Goal: Task Accomplishment & Management: Manage account settings

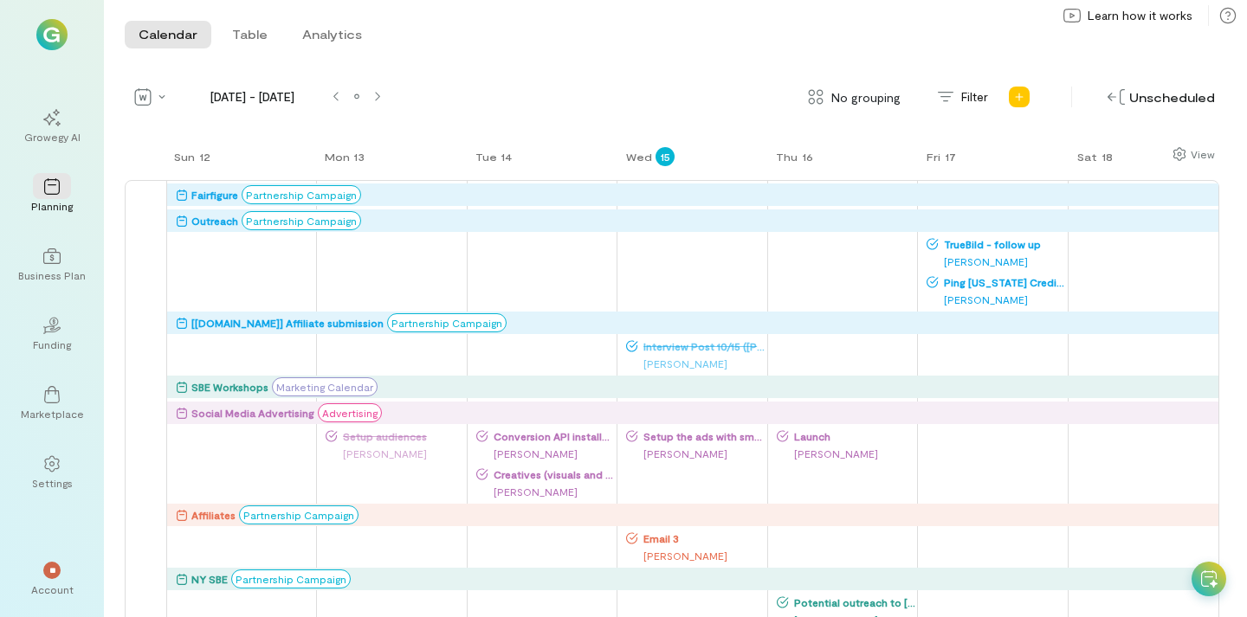
scroll to position [202, 0]
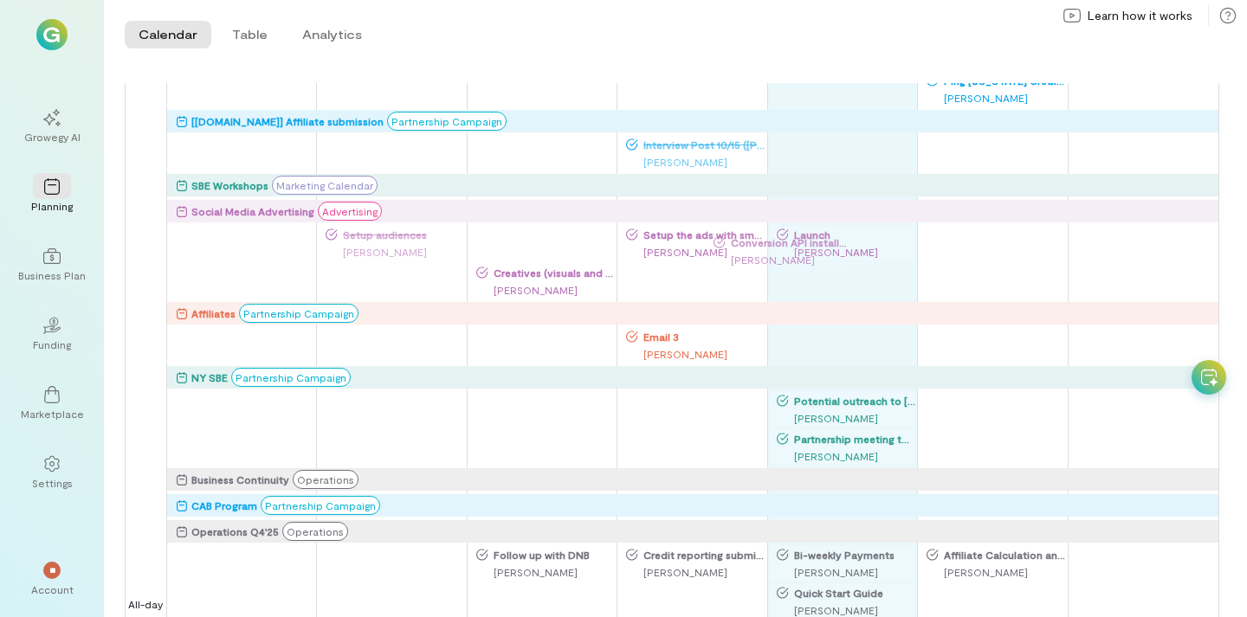
drag, startPoint x: 552, startPoint y: 250, endPoint x: 801, endPoint y: 254, distance: 249.4
click at [799, 254] on div "Sun 12 Mon 13 Tue 14 Wed 15 Thu 16 Fri 17 Sat 18 All-day Fairfigure Partnership…" at bounding box center [672, 180] width 1095 height 472
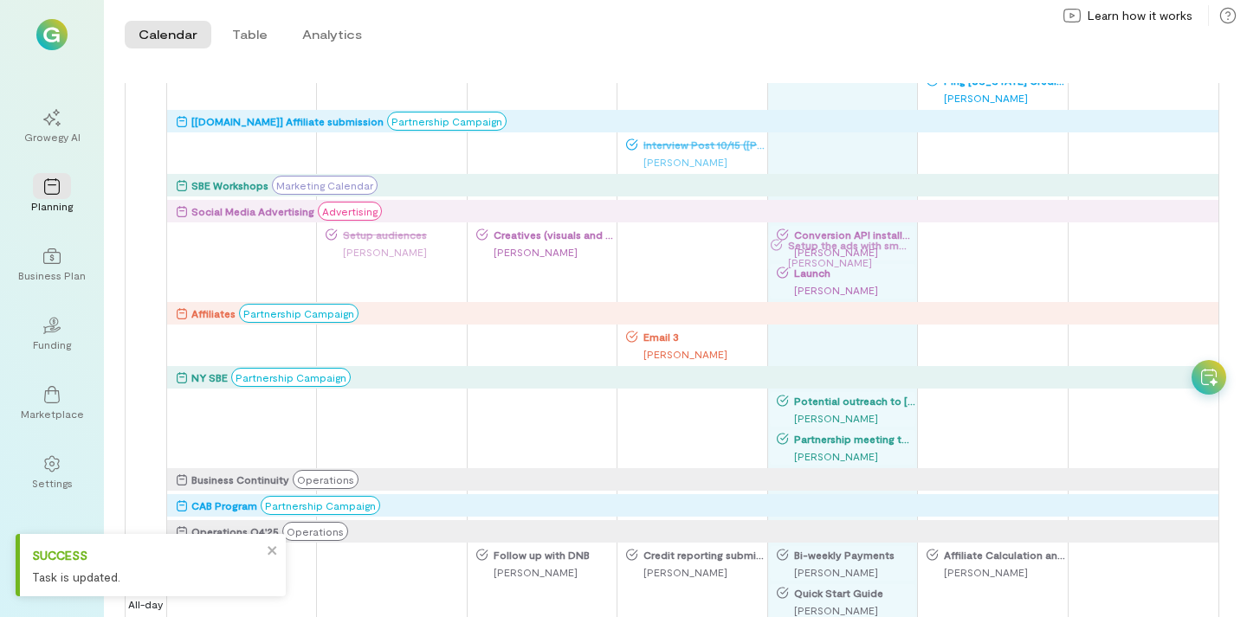
drag, startPoint x: 668, startPoint y: 240, endPoint x: 678, endPoint y: 240, distance: 10.4
click at [812, 249] on div "Sun 12 Mon 13 Tue 14 Wed 15 Thu 16 Fri 17 Sat 18 All-day Fairfigure Partnership…" at bounding box center [672, 180] width 1095 height 472
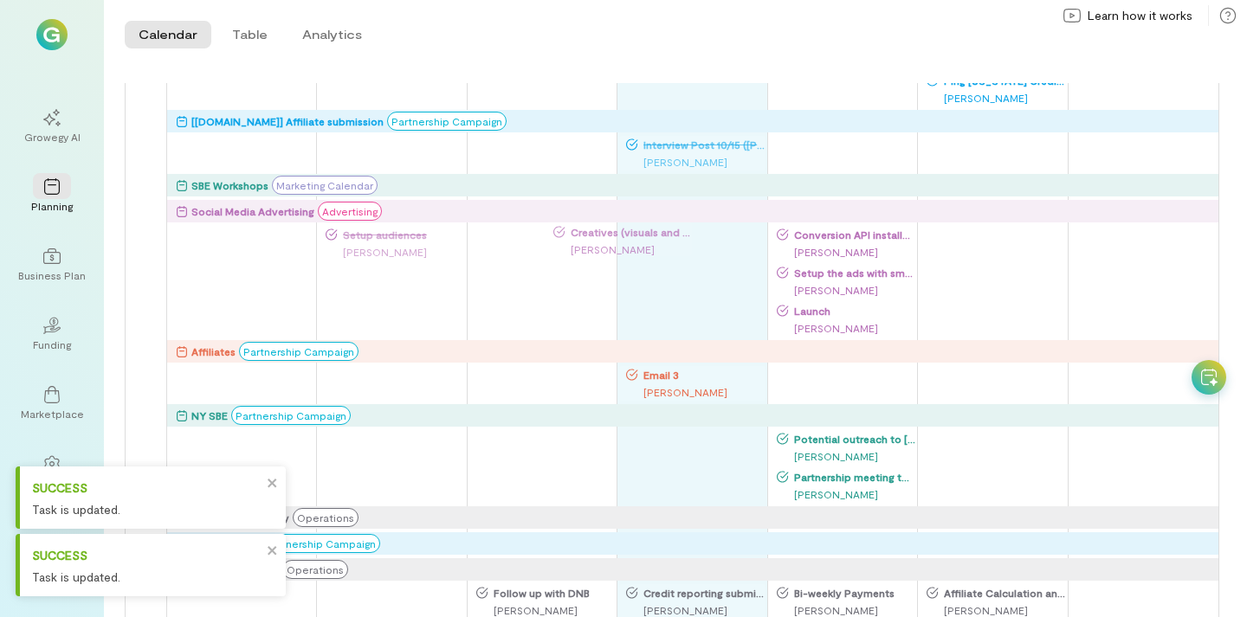
drag, startPoint x: 586, startPoint y: 242, endPoint x: 722, endPoint y: 242, distance: 136.0
click at [722, 242] on div "Sun 12 Mon 13 Tue 14 Wed 15 Thu 16 Fri 17 Sat 18 All-day Fairfigure Partnership…" at bounding box center [672, 180] width 1095 height 472
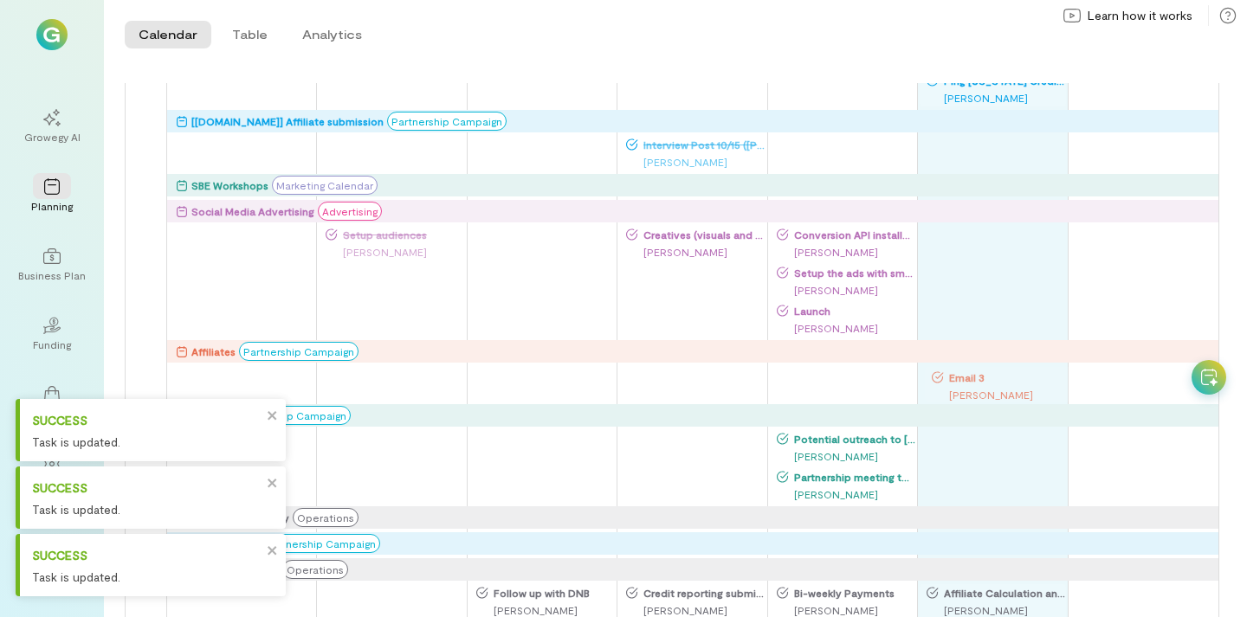
drag, startPoint x: 662, startPoint y: 378, endPoint x: 968, endPoint y: 378, distance: 306.6
click at [968, 378] on div "Sun 12 Mon 13 Tue 14 Wed 15 Thu 16 Fri 17 Sat 18 All-day Fairfigure Partnership…" at bounding box center [672, 180] width 1095 height 472
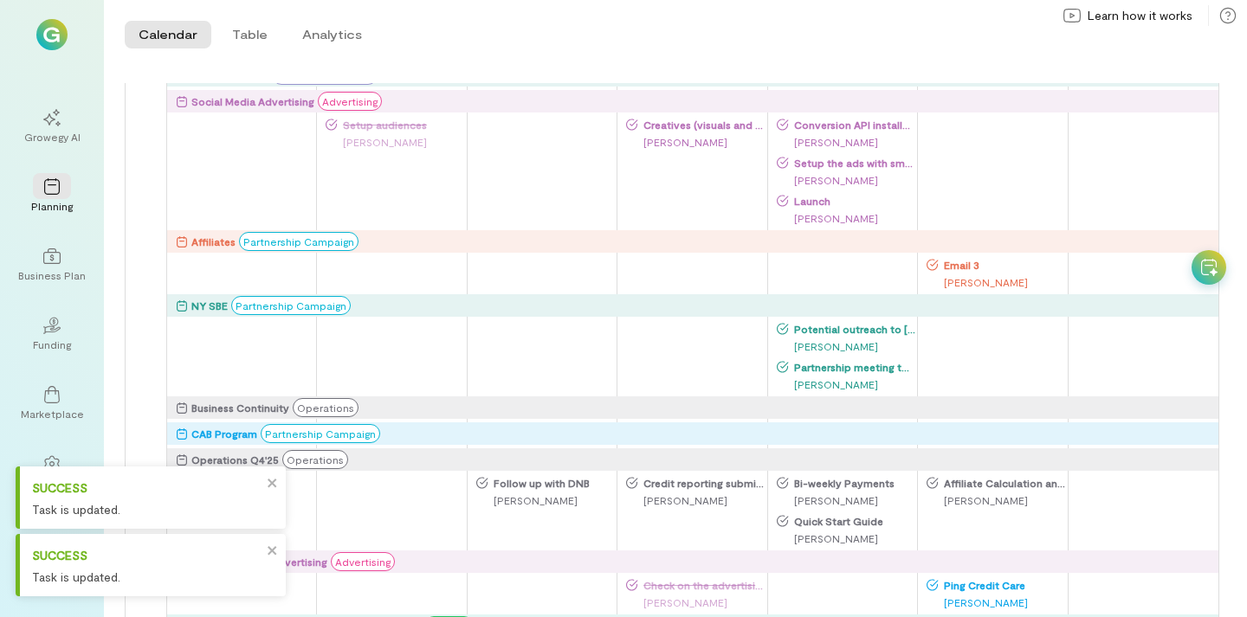
scroll to position [315, 0]
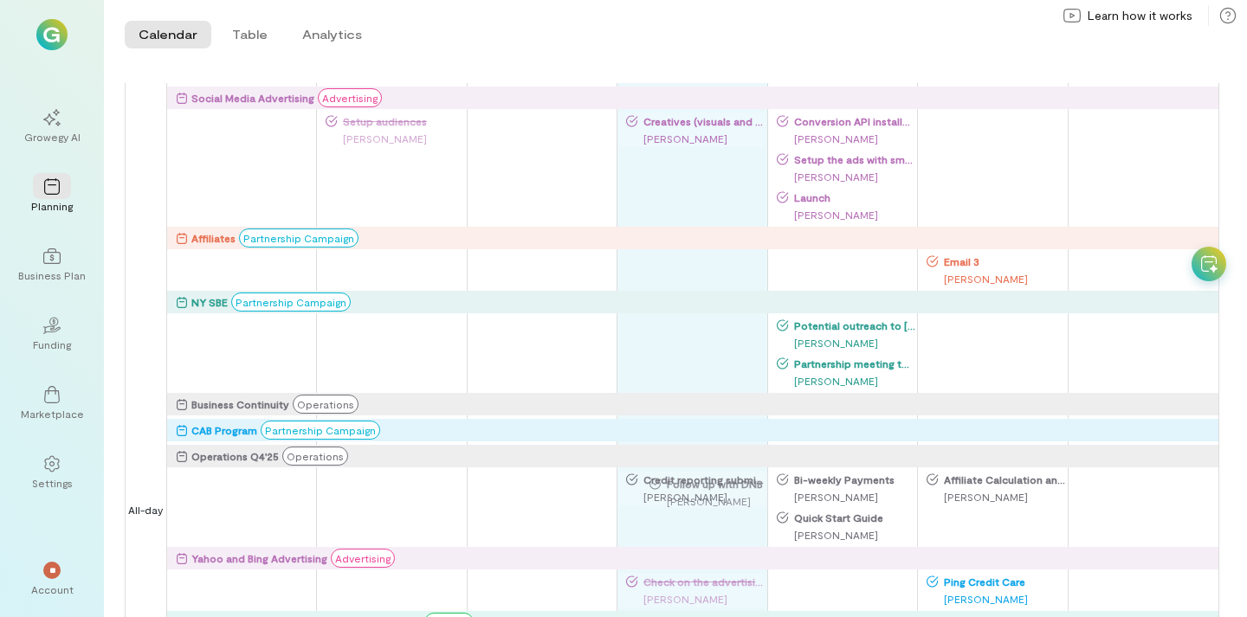
drag, startPoint x: 545, startPoint y: 497, endPoint x: 718, endPoint y: 500, distance: 173.2
click at [718, 302] on div "Sun 12 Mon 13 Tue 14 Wed 15 Thu 16 Fri 17 Sat 18 All-day Fairfigure Partnership…" at bounding box center [672, 66] width 1095 height 472
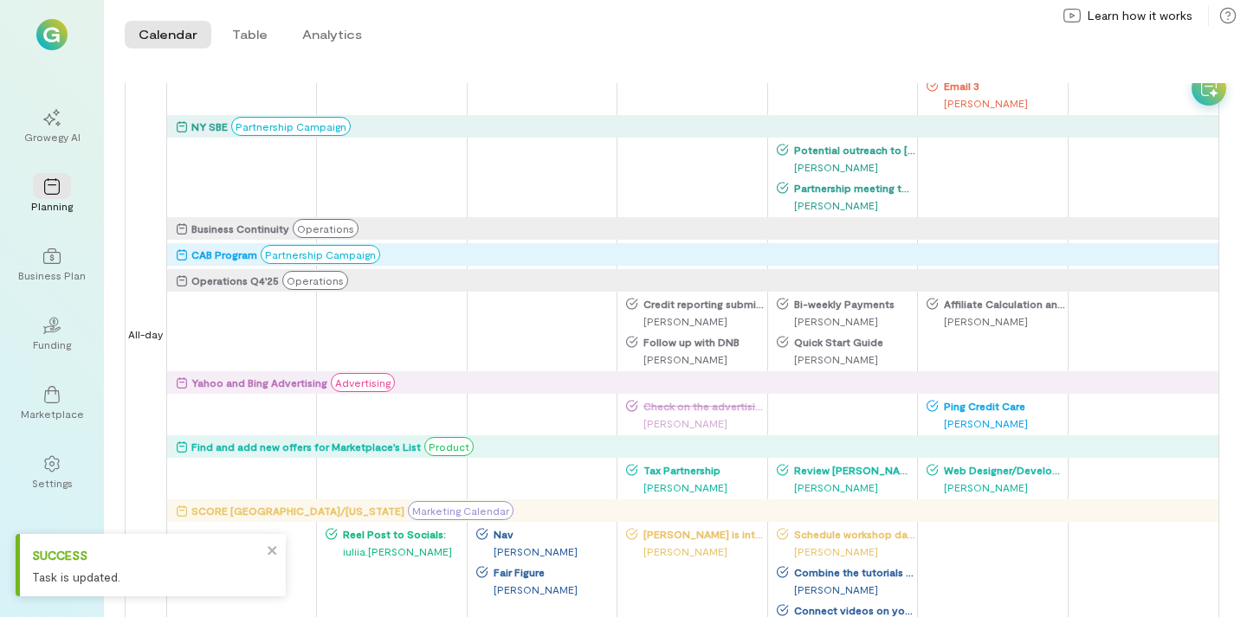
scroll to position [555, 0]
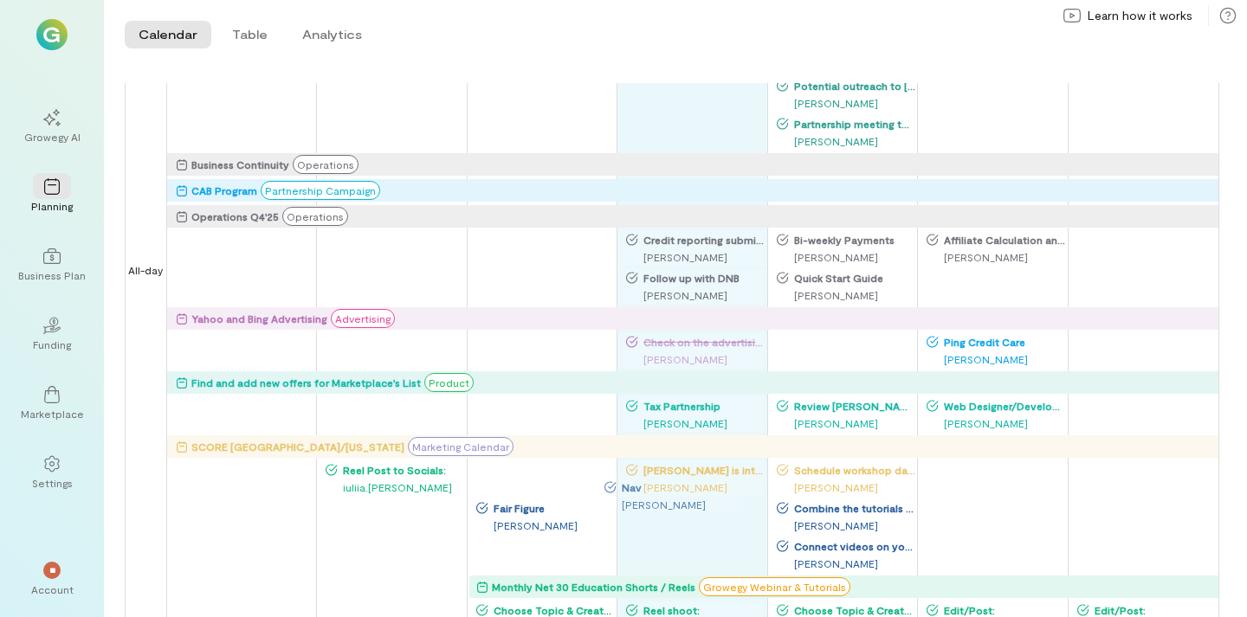
drag, startPoint x: 552, startPoint y: 479, endPoint x: 682, endPoint y: 494, distance: 131.6
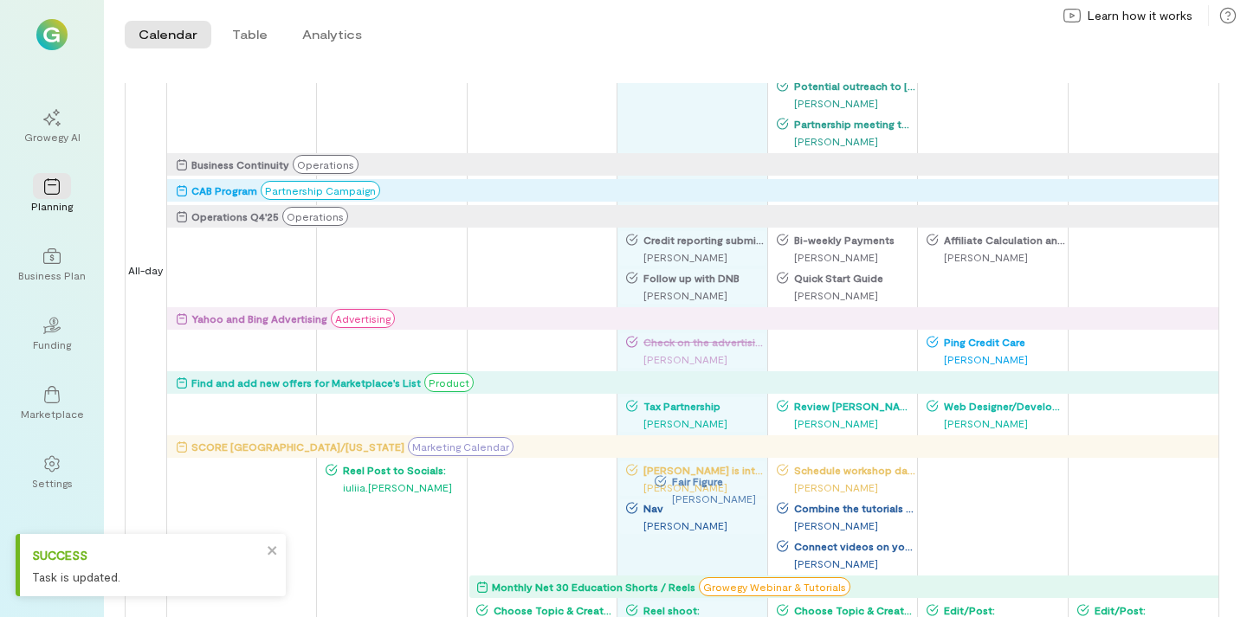
drag, startPoint x: 511, startPoint y: 486, endPoint x: 689, endPoint y: 495, distance: 178.6
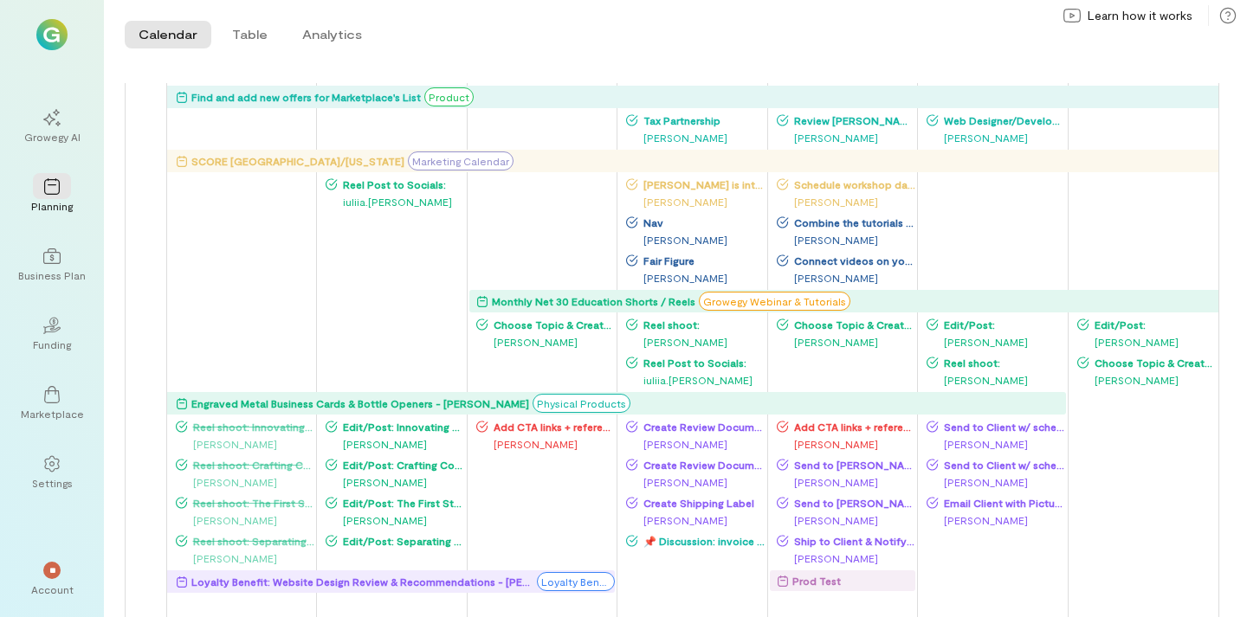
scroll to position [856, 0]
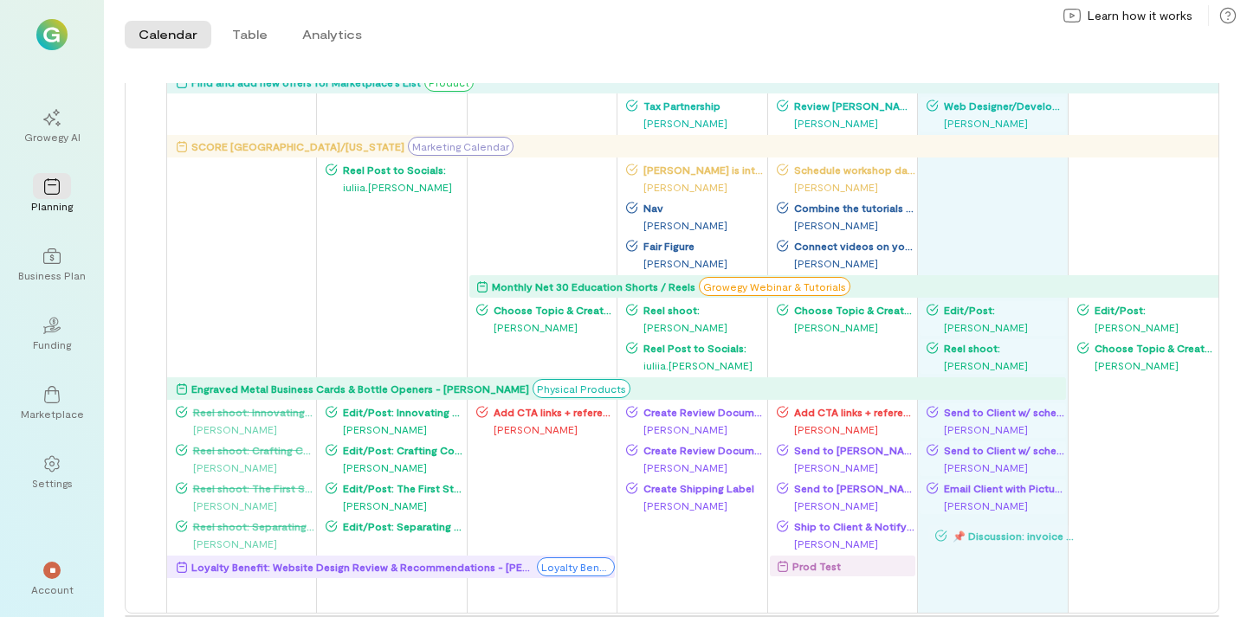
drag, startPoint x: 714, startPoint y: 521, endPoint x: 1023, endPoint y: 529, distance: 309.3
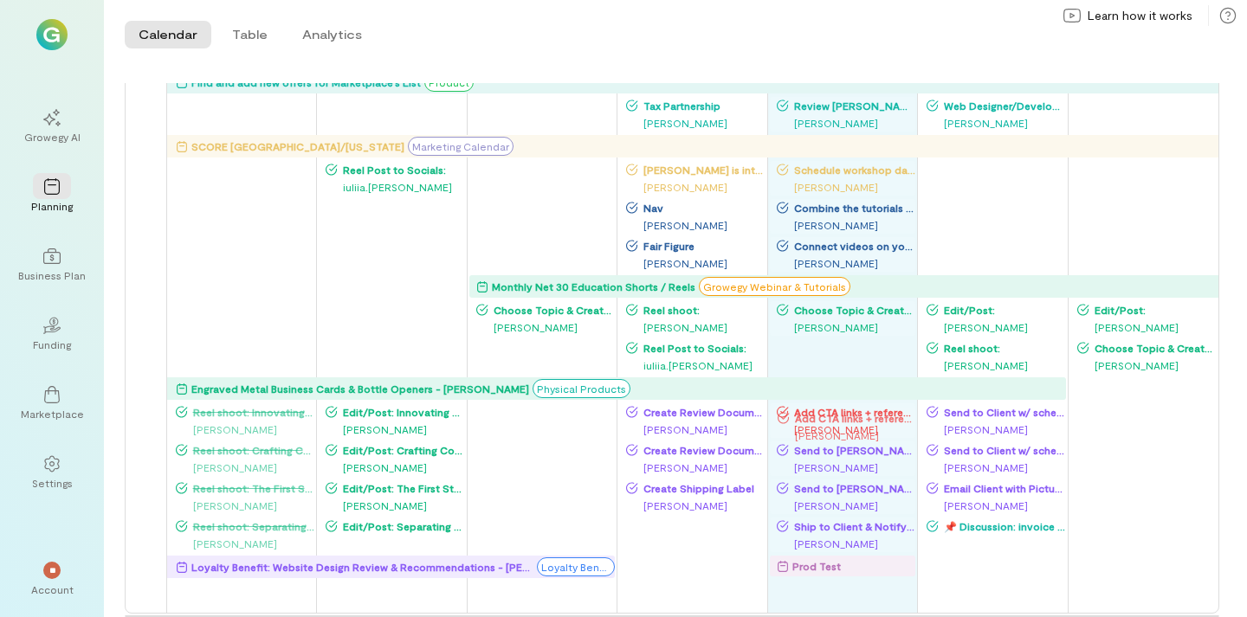
drag, startPoint x: 553, startPoint y: 421, endPoint x: 854, endPoint y: 425, distance: 301.4
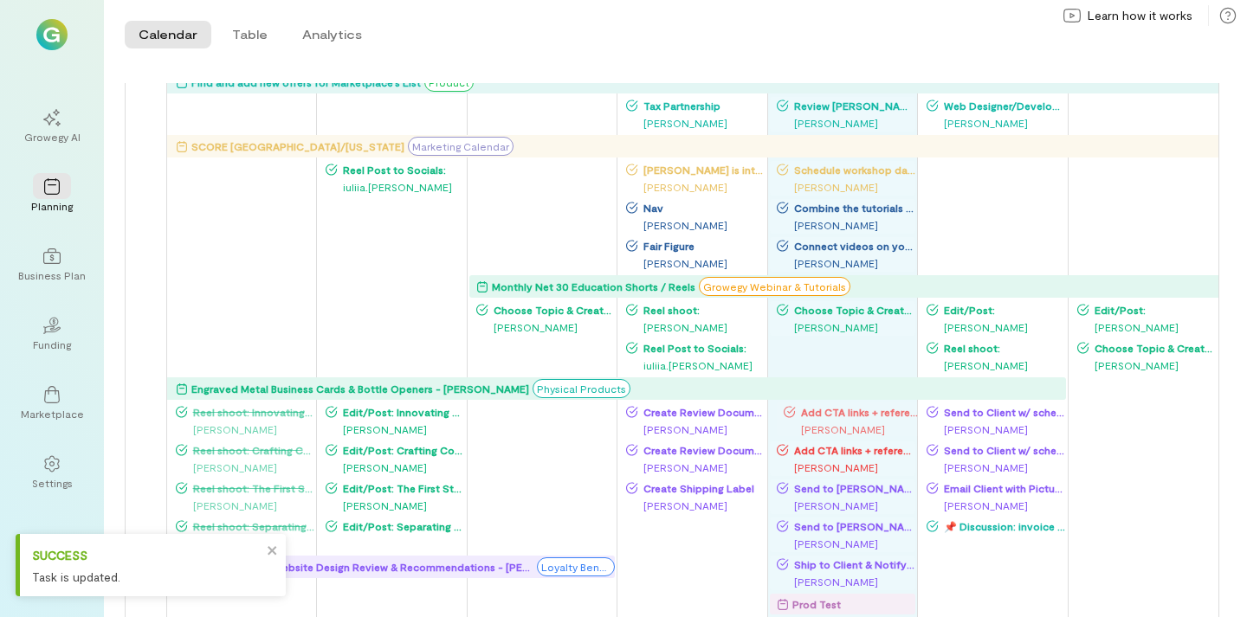
drag, startPoint x: 843, startPoint y: 425, endPoint x: 1013, endPoint y: 423, distance: 169.7
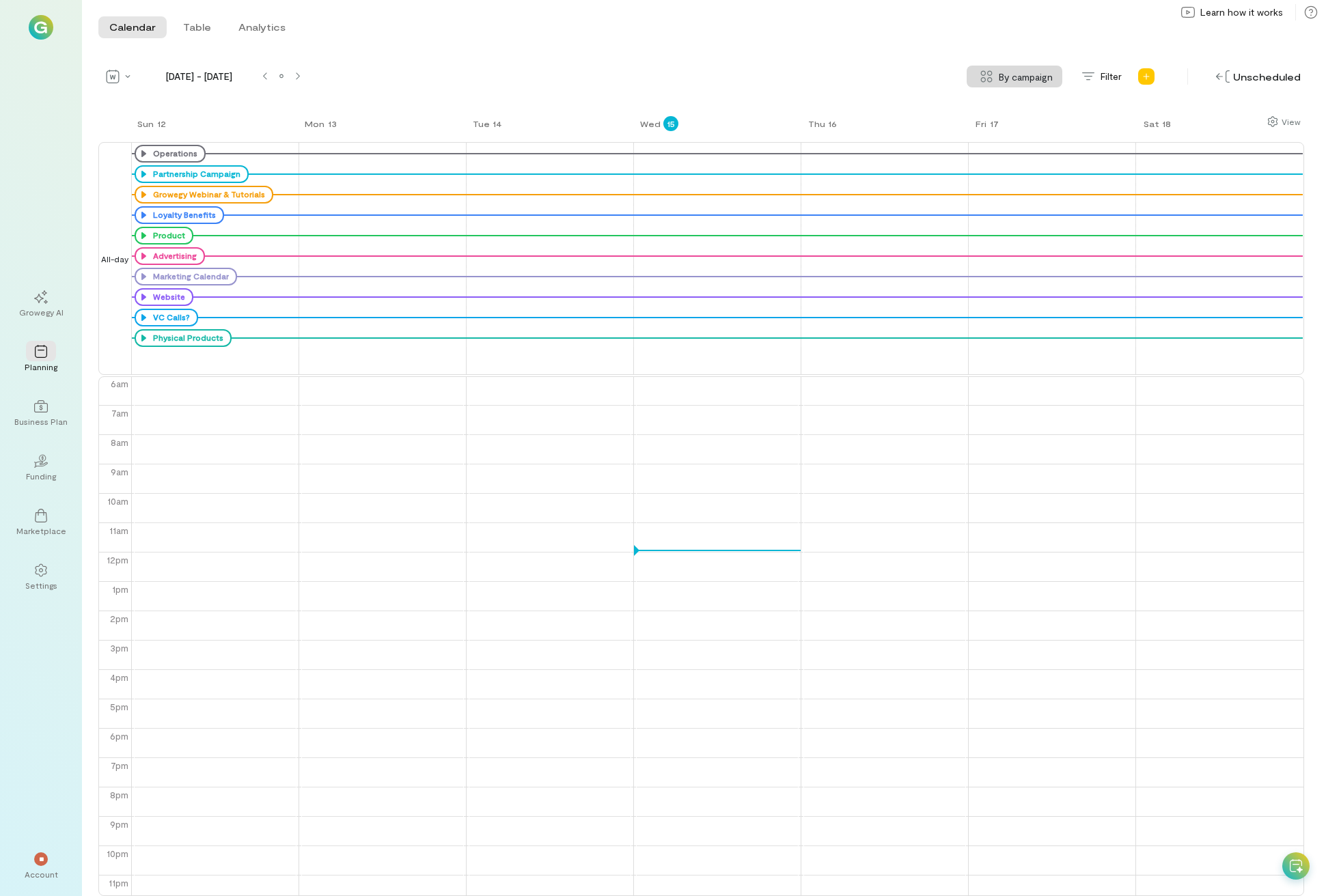
scroll to position [1, 0]
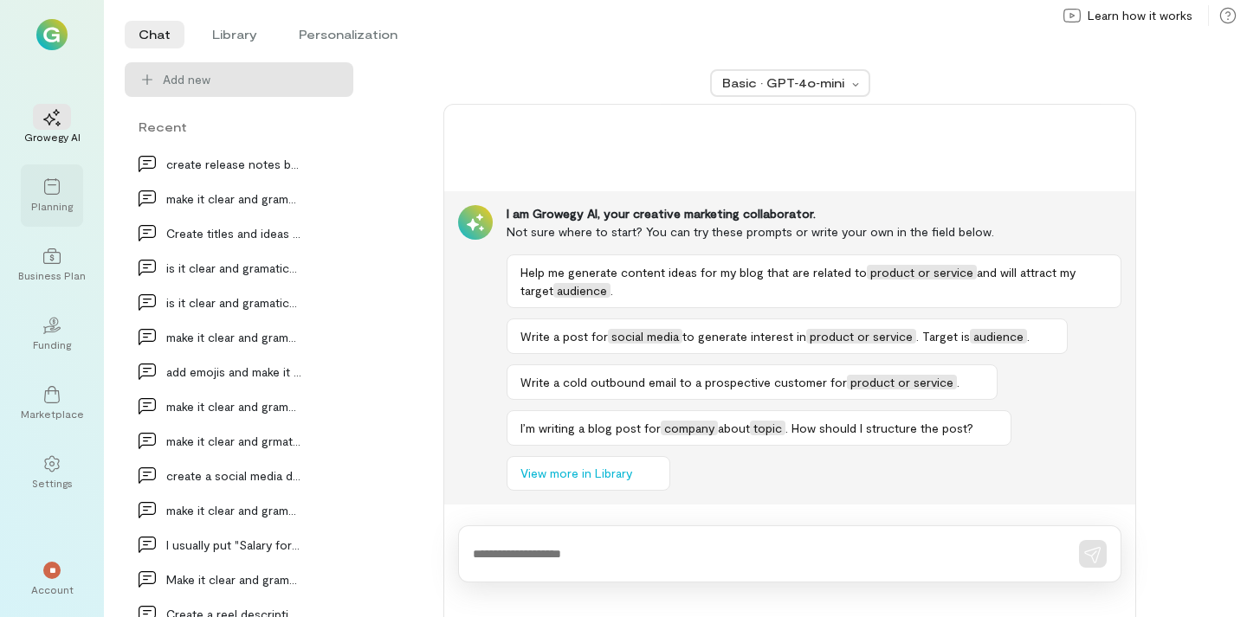
click at [48, 197] on div at bounding box center [52, 186] width 38 height 26
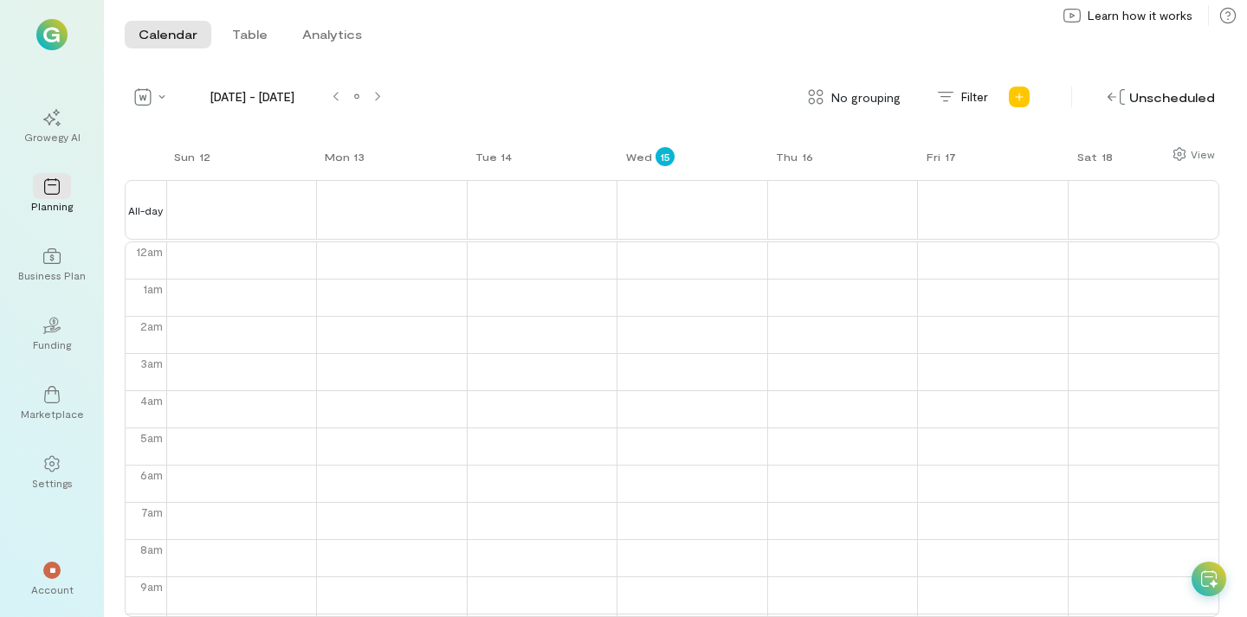
scroll to position [224, 0]
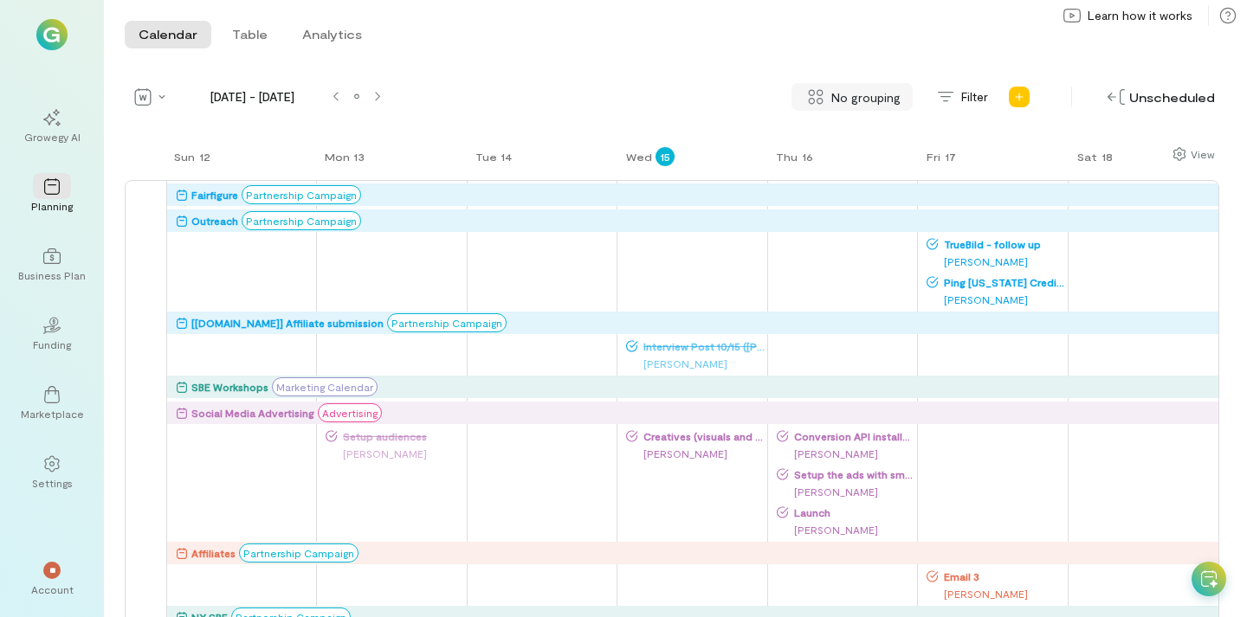
click at [843, 98] on span "No grouping" at bounding box center [865, 97] width 69 height 18
click at [846, 135] on span "By campaign" at bounding box center [861, 134] width 102 height 17
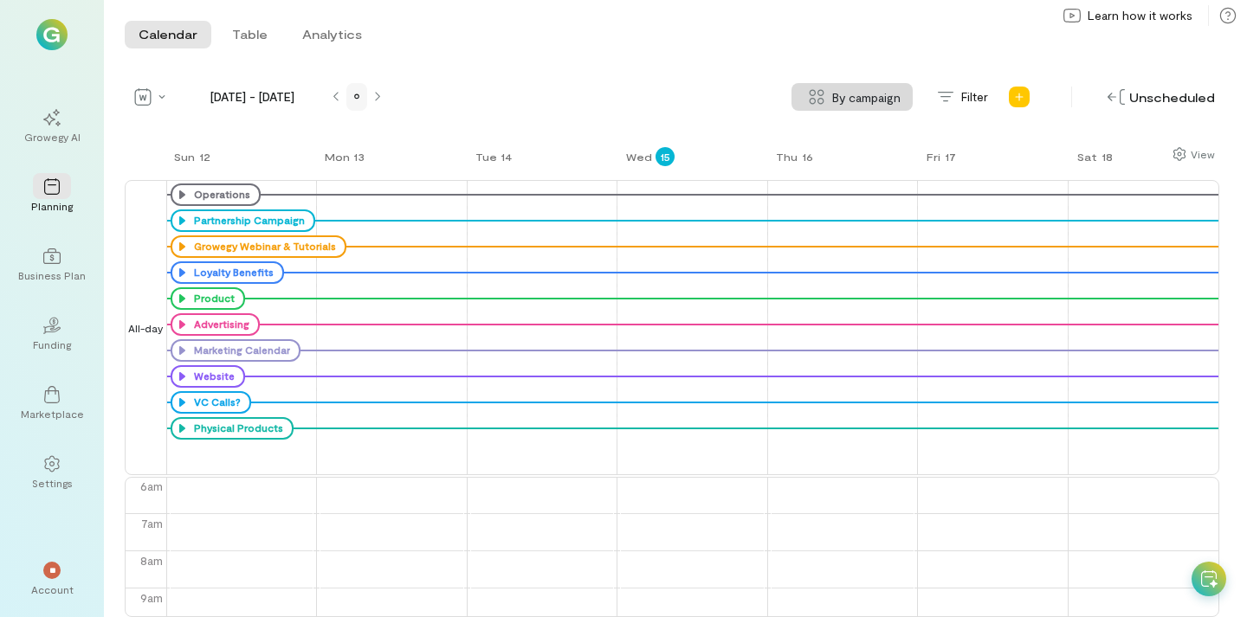
click at [361, 99] on div at bounding box center [357, 97] width 14 height 14
click at [179, 326] on div at bounding box center [183, 325] width 14 height 14
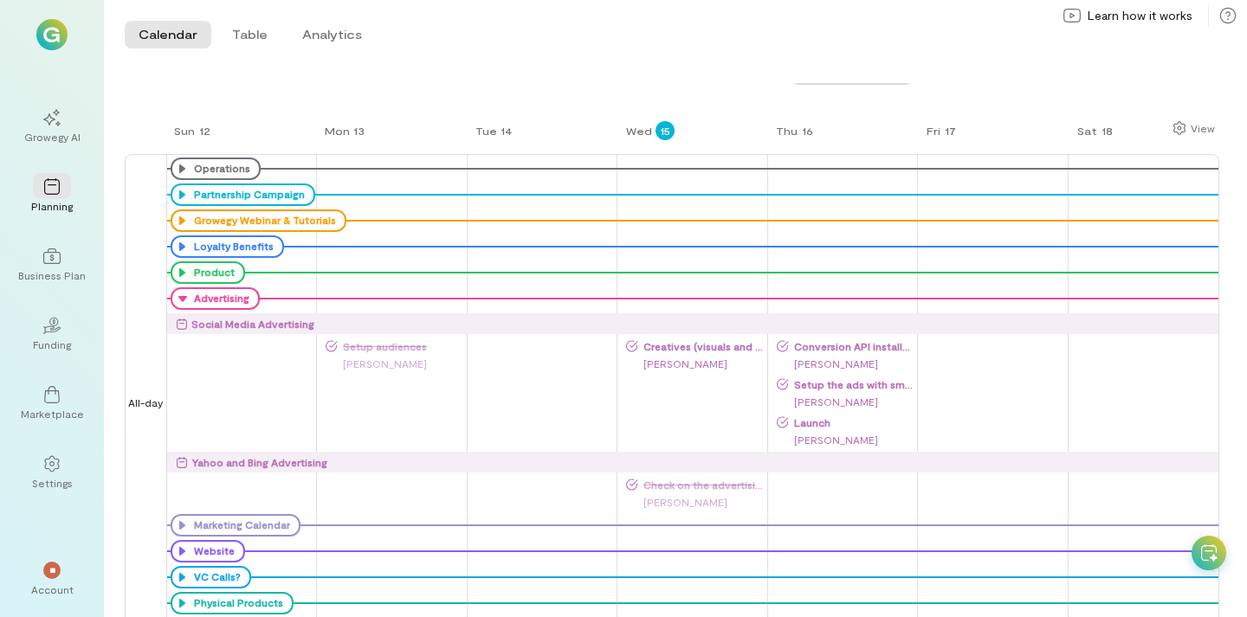
scroll to position [61, 0]
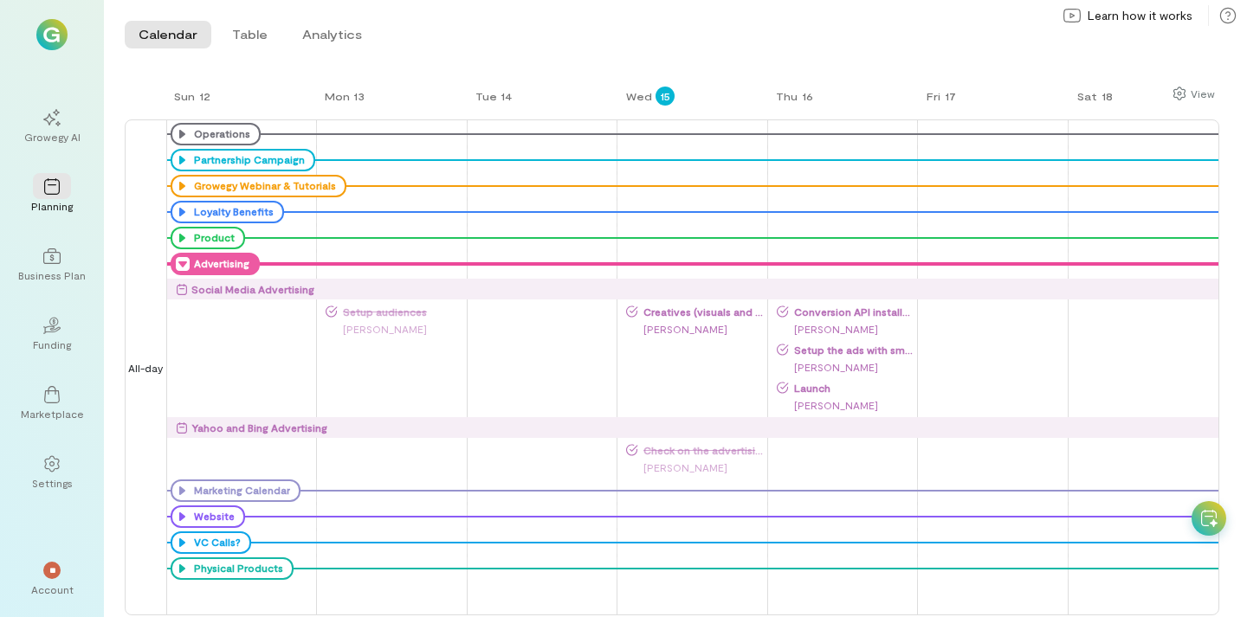
click at [180, 264] on icon at bounding box center [183, 264] width 14 height 14
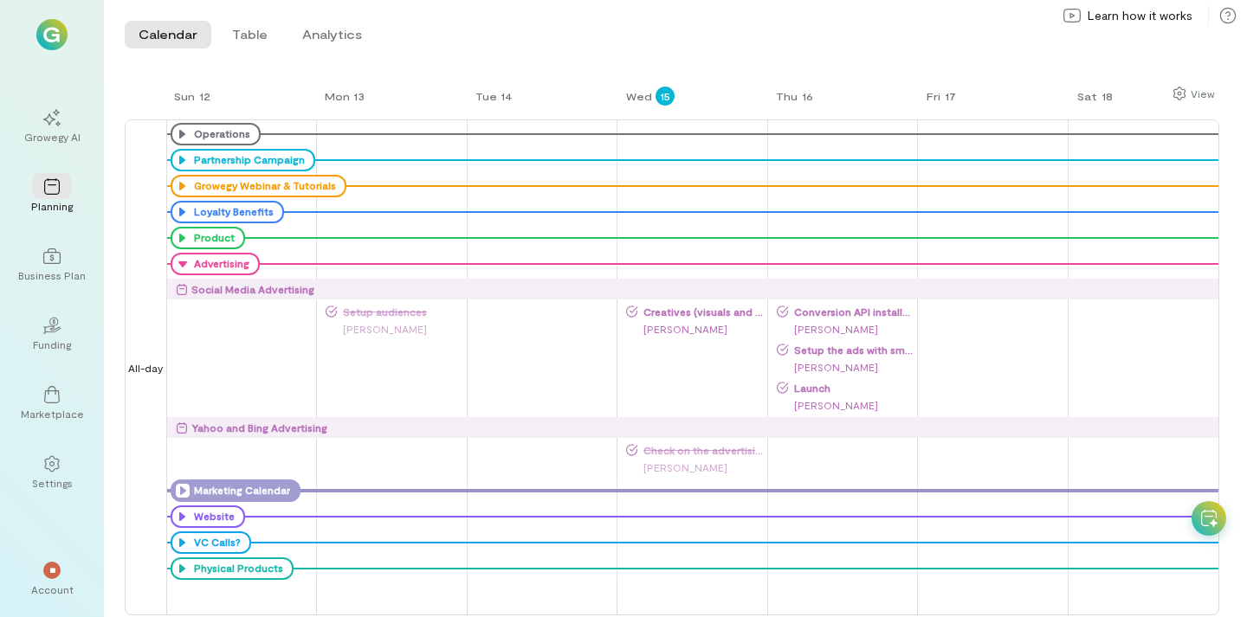
scroll to position [0, 0]
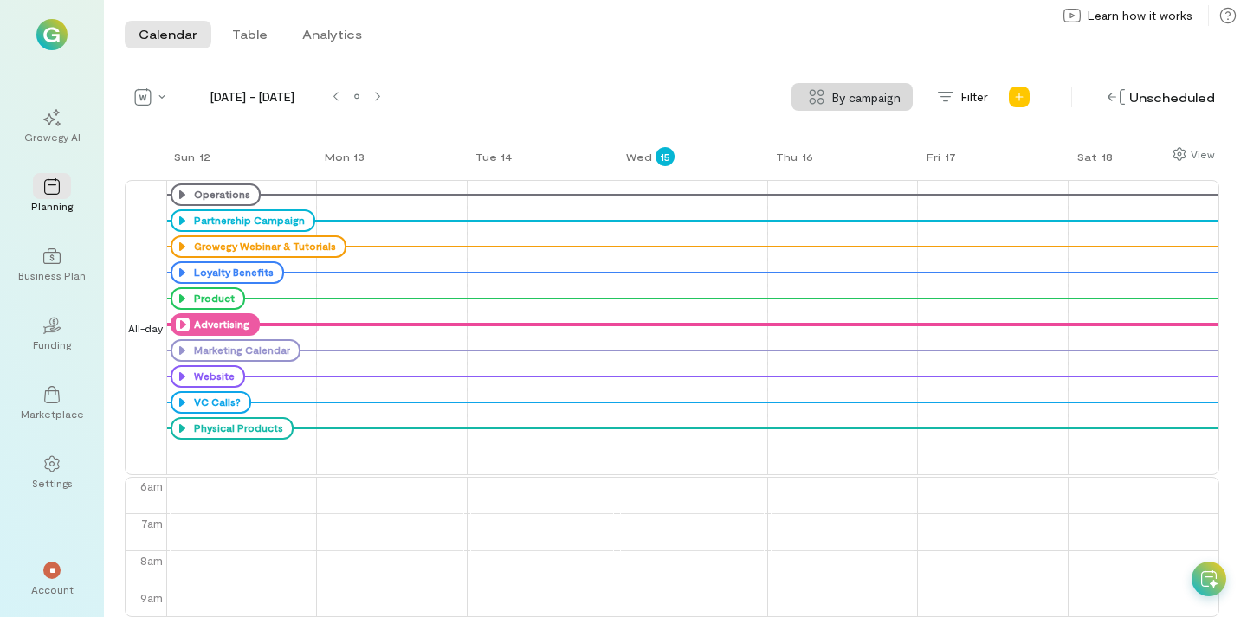
click at [178, 325] on icon at bounding box center [183, 325] width 14 height 14
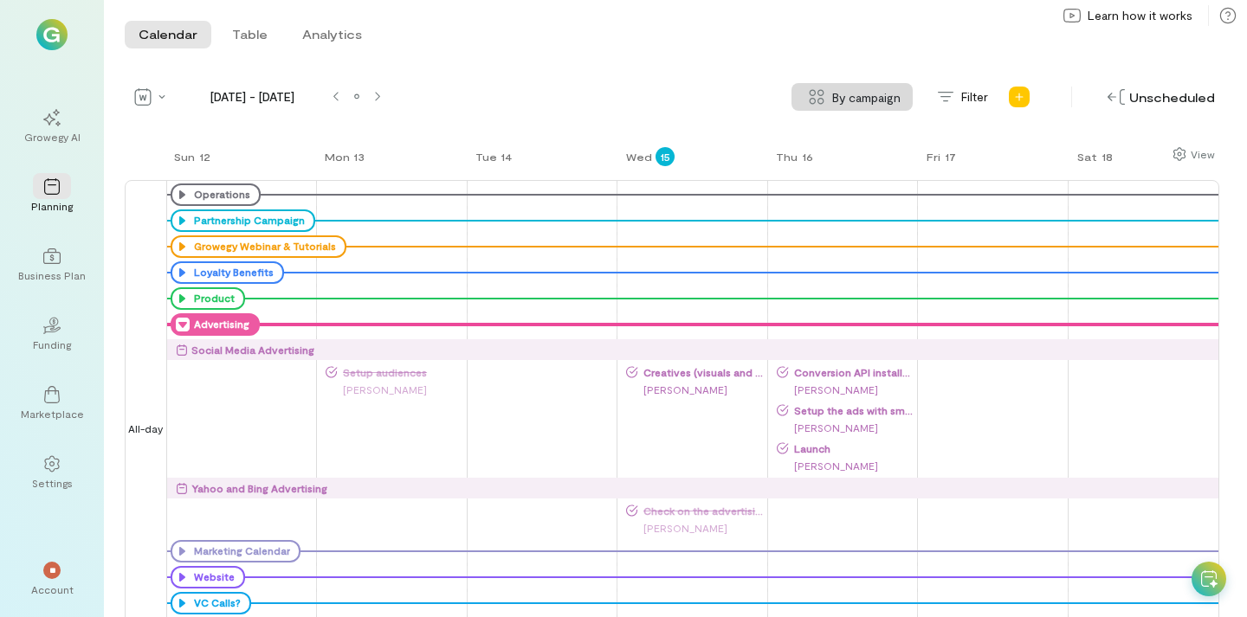
click at [704, 381] on div "[PERSON_NAME]" at bounding box center [695, 389] width 139 height 17
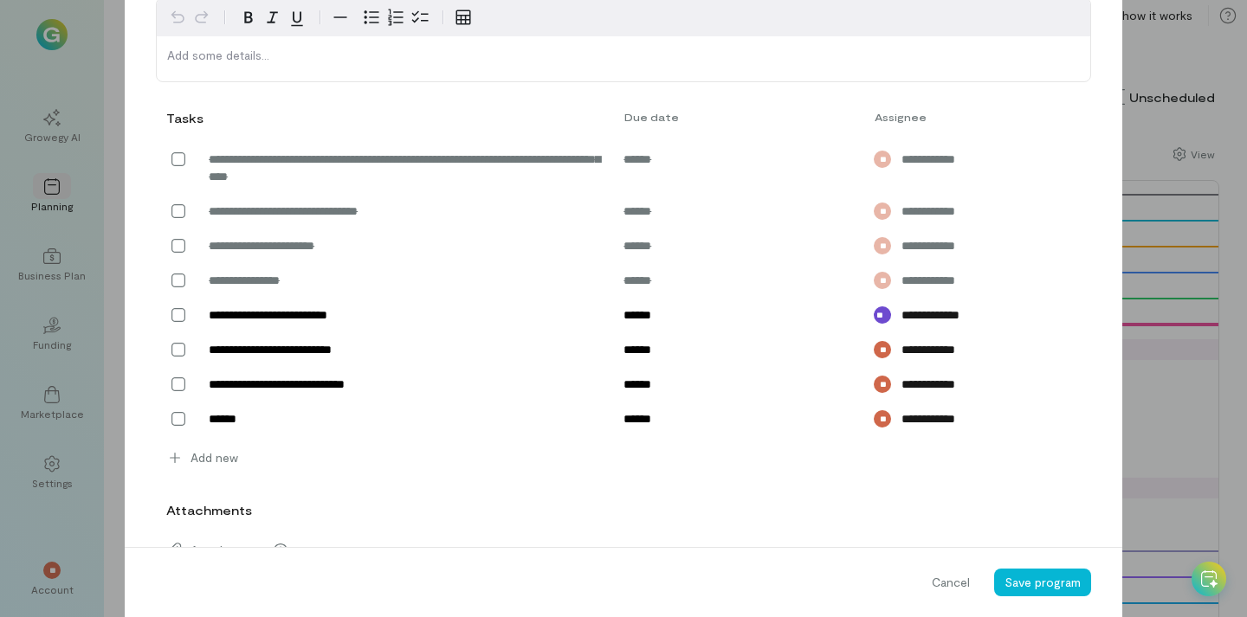
scroll to position [616, 0]
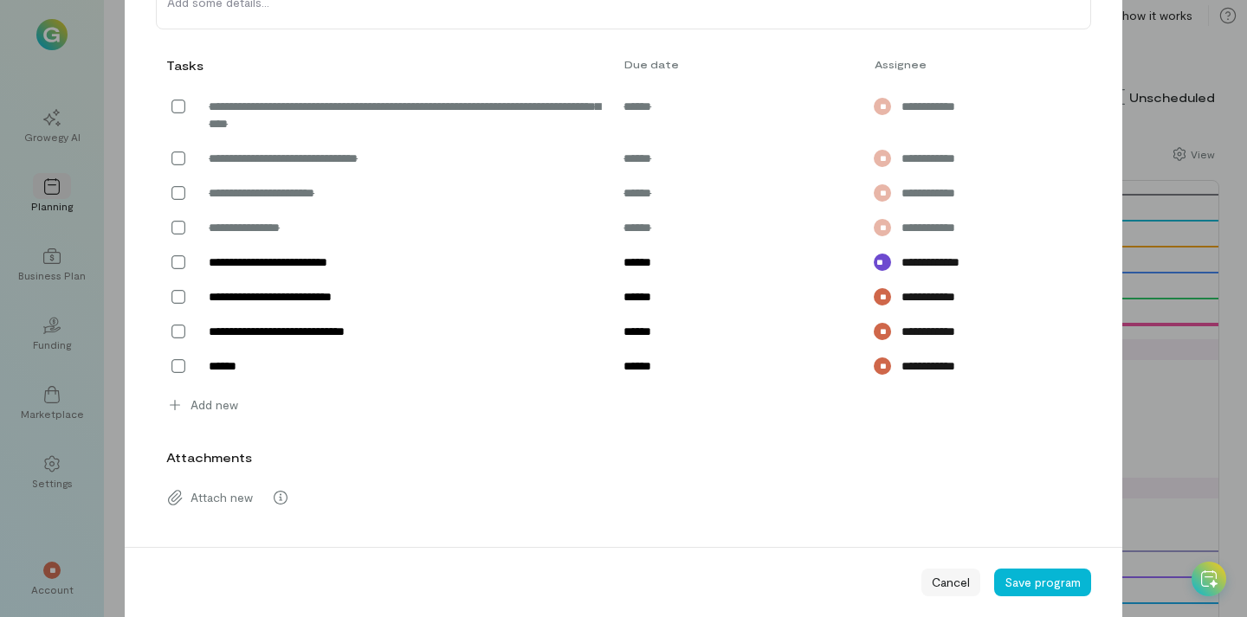
click at [944, 569] on div "Cancel" at bounding box center [950, 583] width 59 height 28
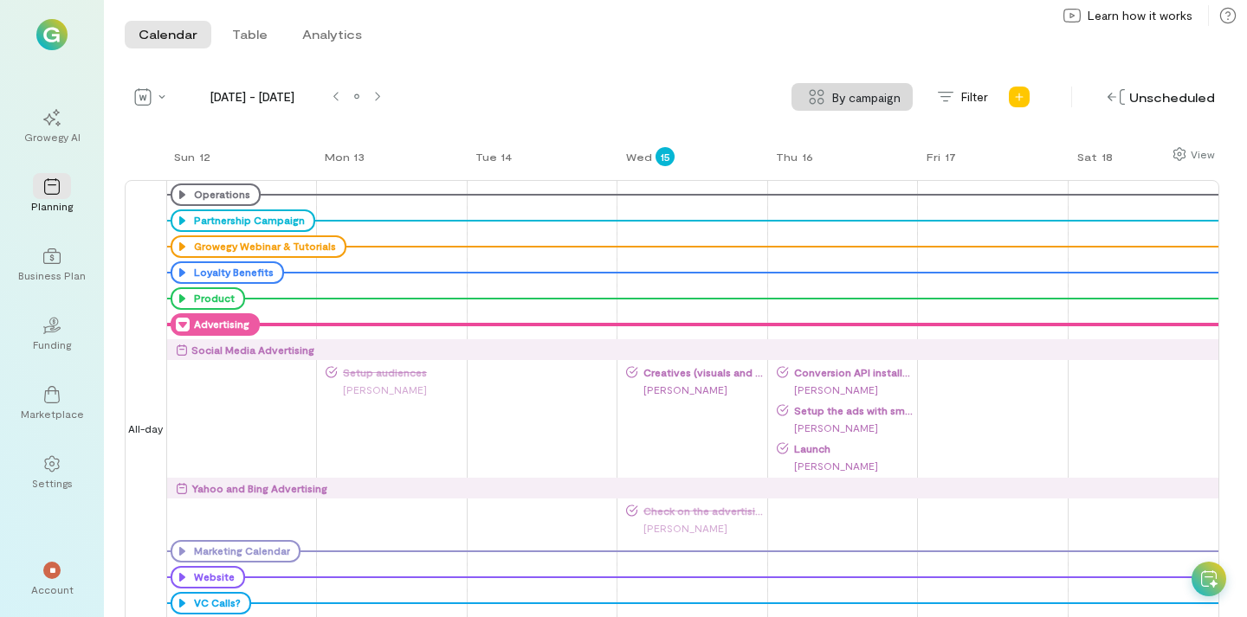
click at [705, 518] on div "Check on the advertising spend; the $500 credit is now active" at bounding box center [695, 510] width 139 height 17
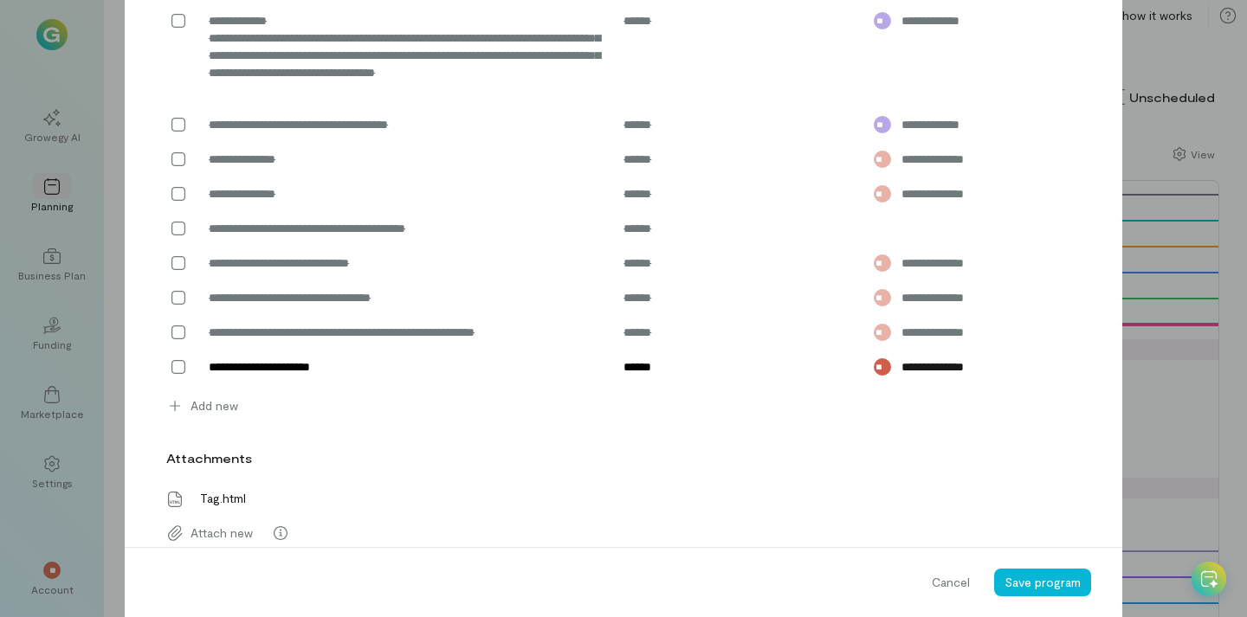
scroll to position [1169, 0]
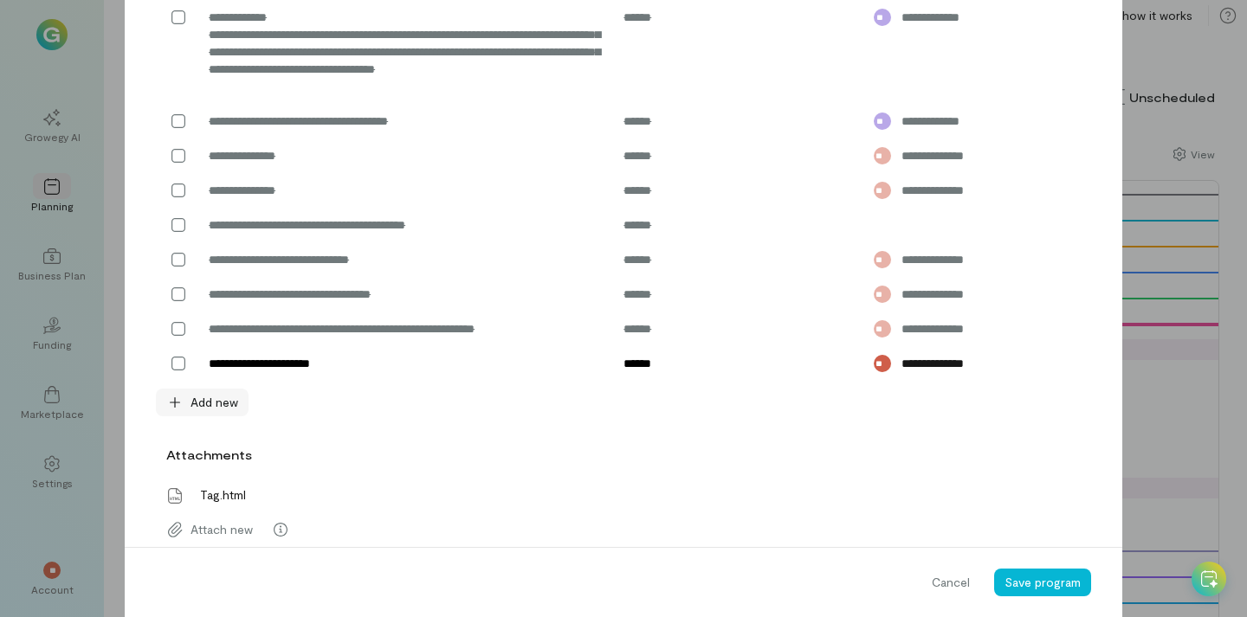
click at [230, 411] on span "Add new" at bounding box center [215, 402] width 48 height 17
type textarea "**********"
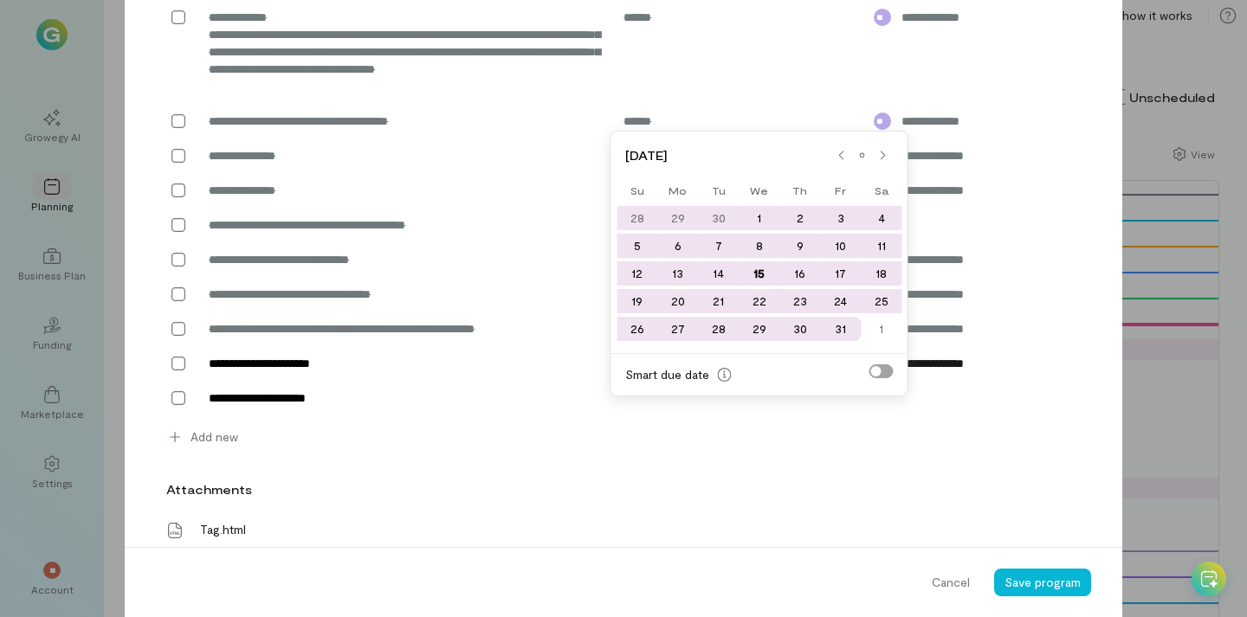
click at [649, 412] on input "text" at bounding box center [718, 398] width 210 height 28
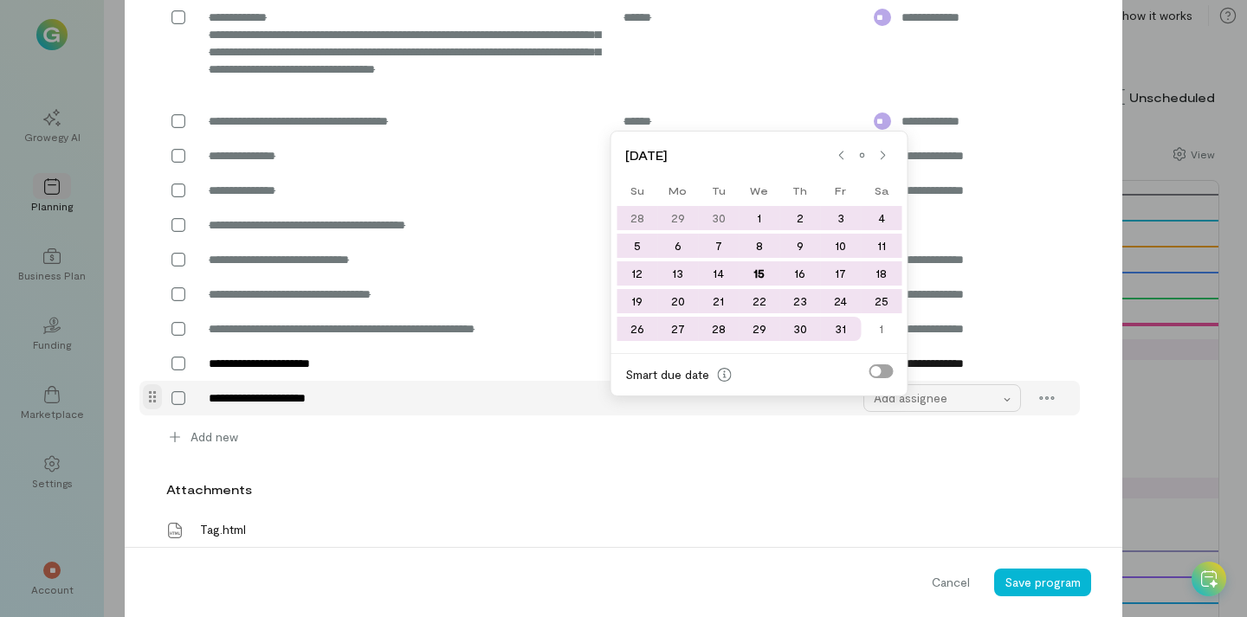
click at [903, 407] on div "Add assignee" at bounding box center [937, 398] width 127 height 17
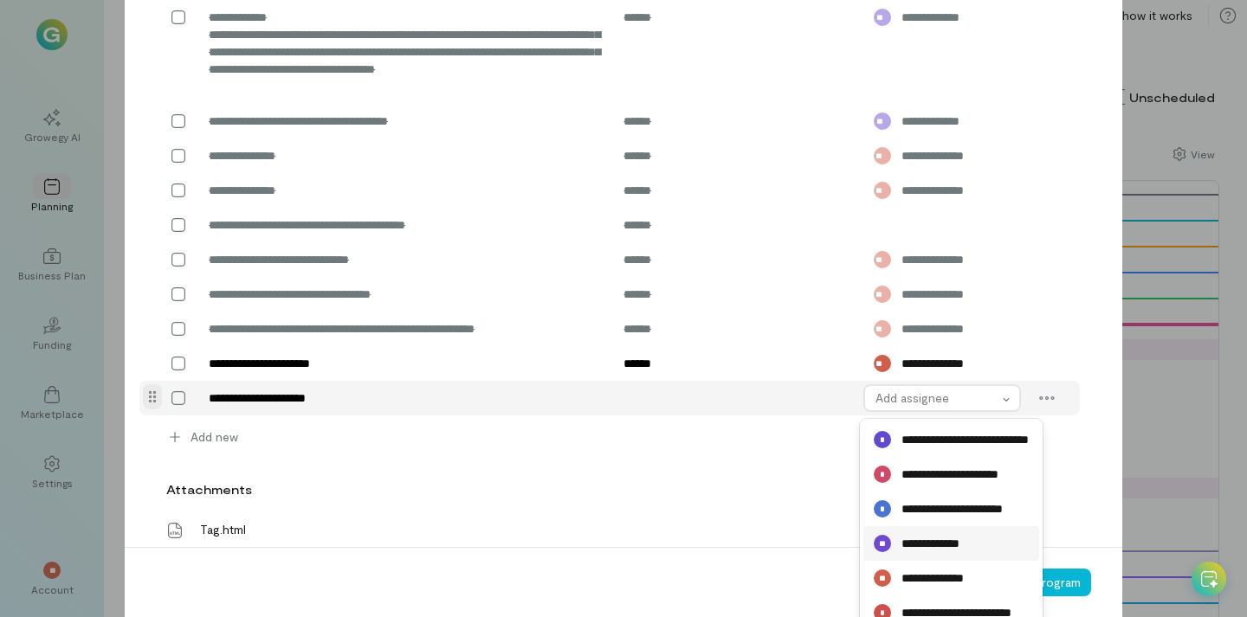
scroll to position [1300, 0]
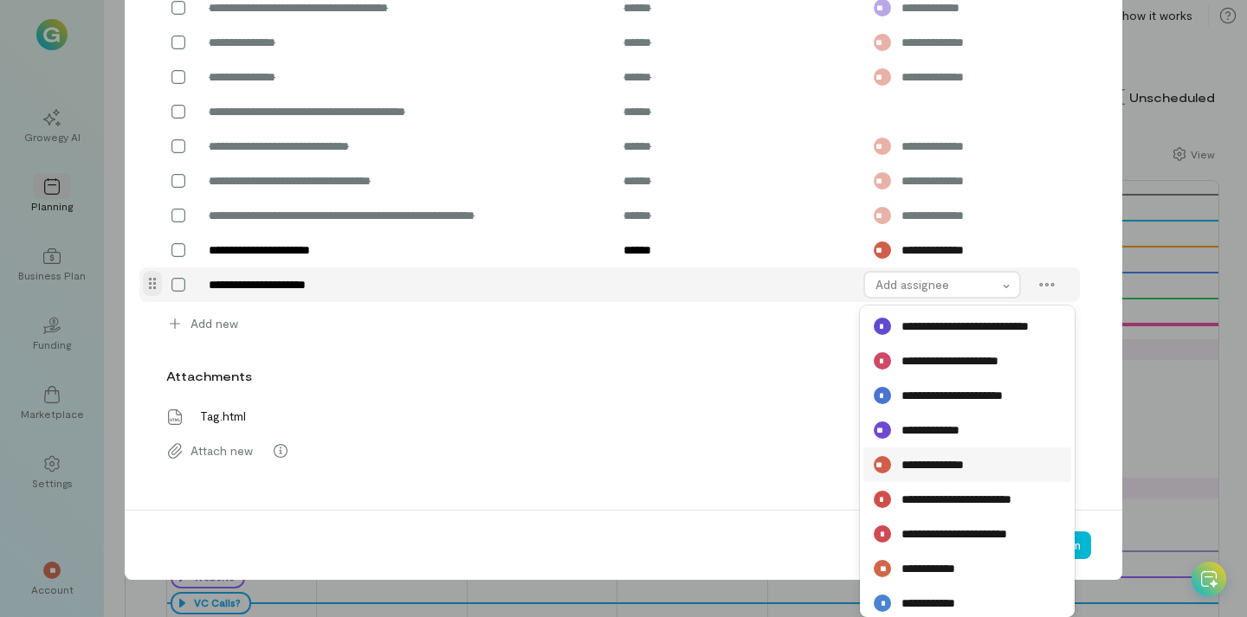
click at [955, 471] on span "**********" at bounding box center [941, 464] width 81 height 17
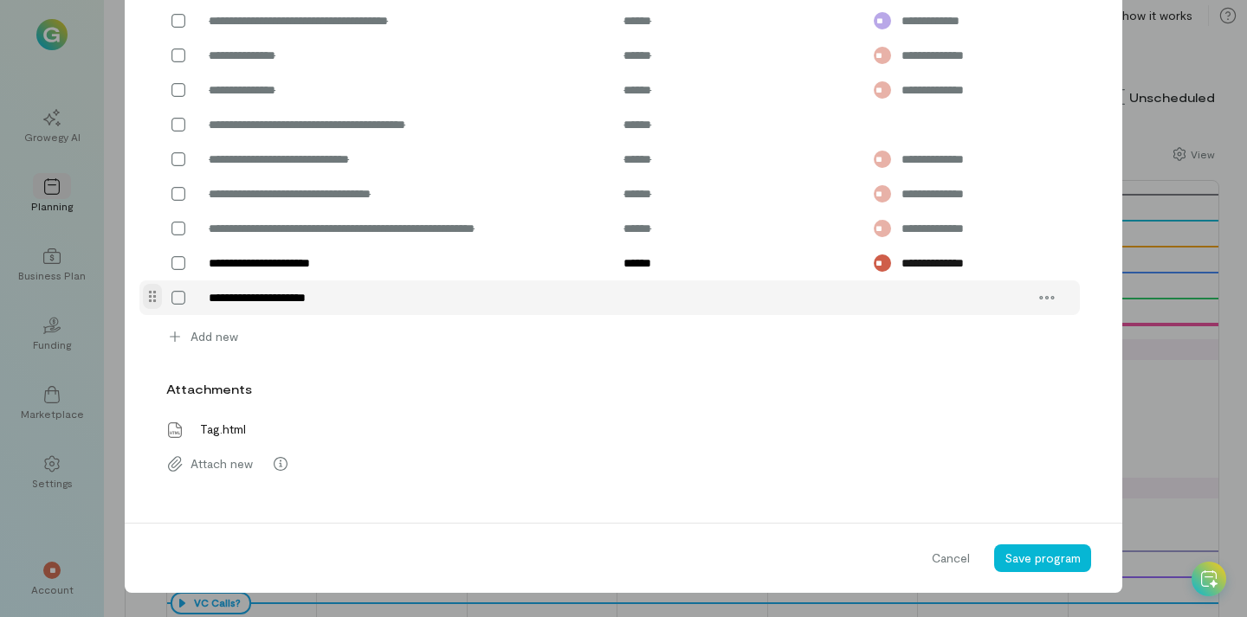
scroll to position [1287, 0]
click at [665, 304] on input "text" at bounding box center [718, 298] width 210 height 28
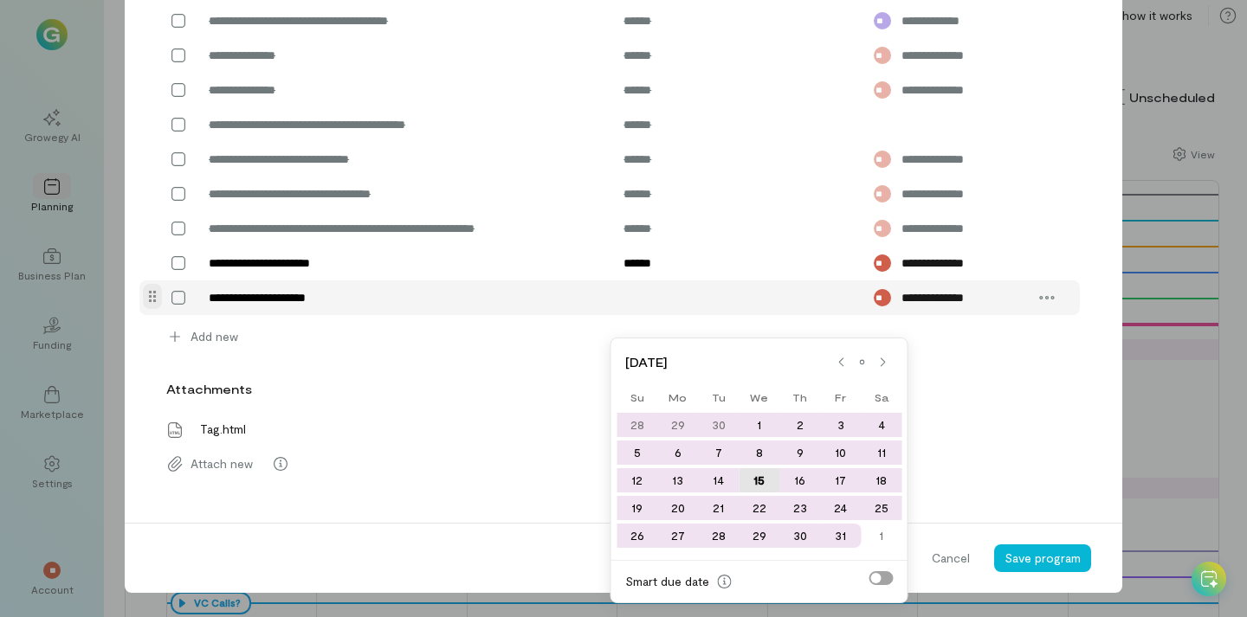
click at [760, 469] on div "15" at bounding box center [759, 481] width 41 height 24
type input "******"
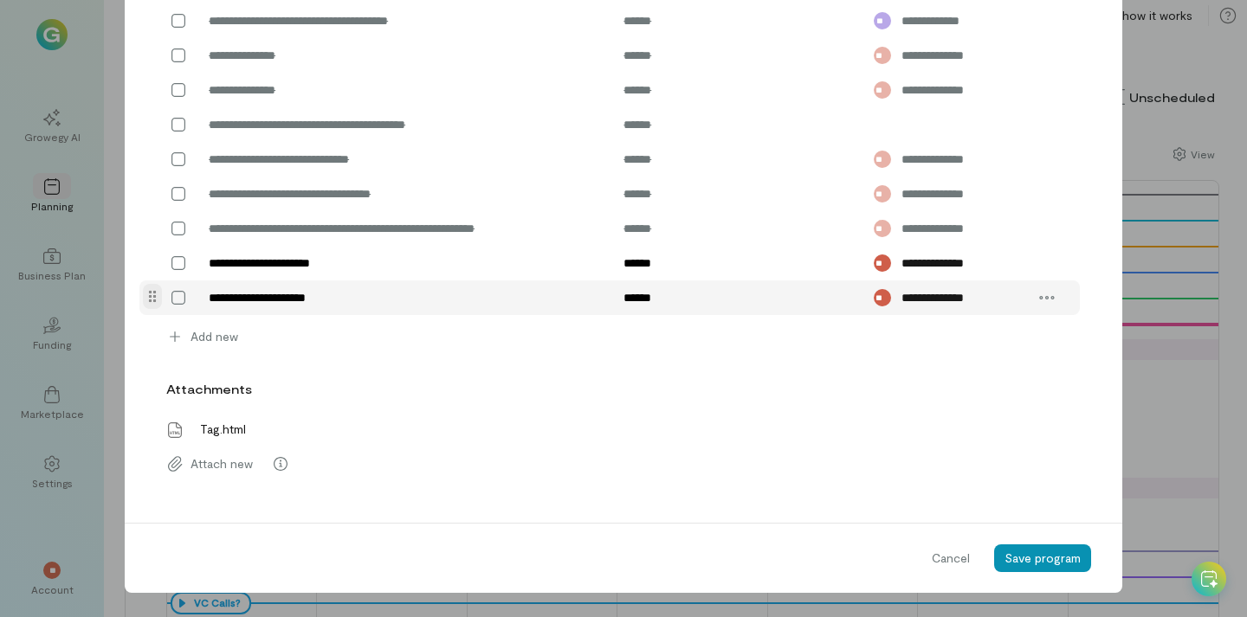
click at [1018, 555] on span "Save program" at bounding box center [1043, 558] width 76 height 15
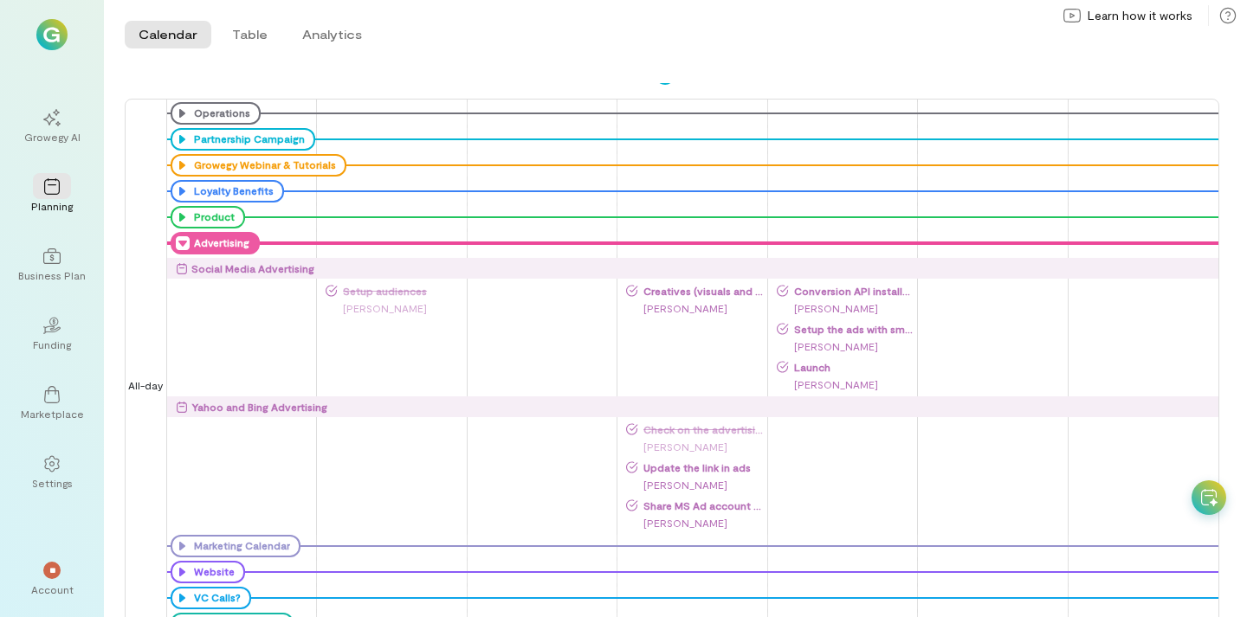
scroll to position [0, 0]
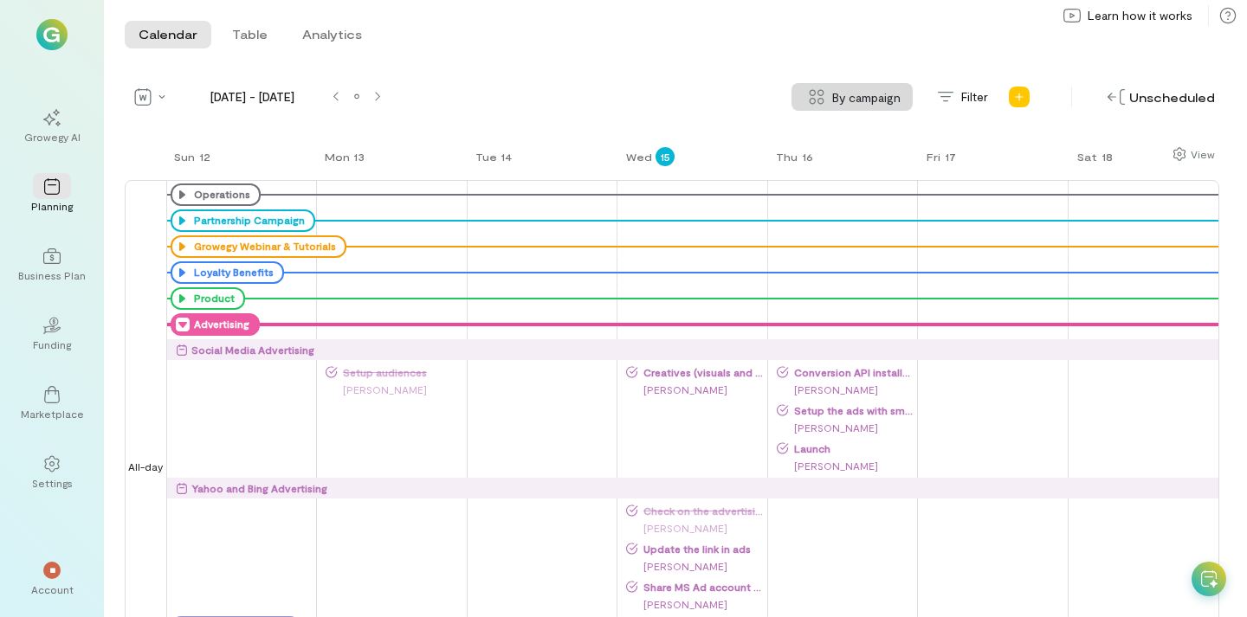
click at [181, 320] on icon at bounding box center [183, 325] width 14 height 14
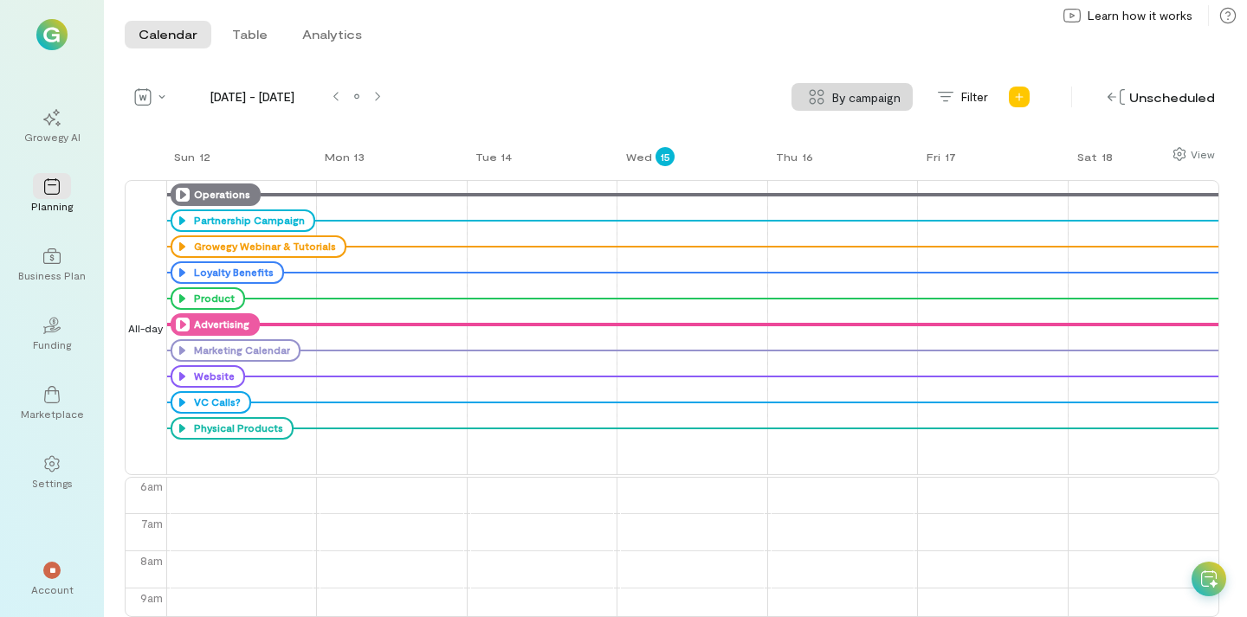
click at [182, 197] on icon at bounding box center [183, 195] width 14 height 14
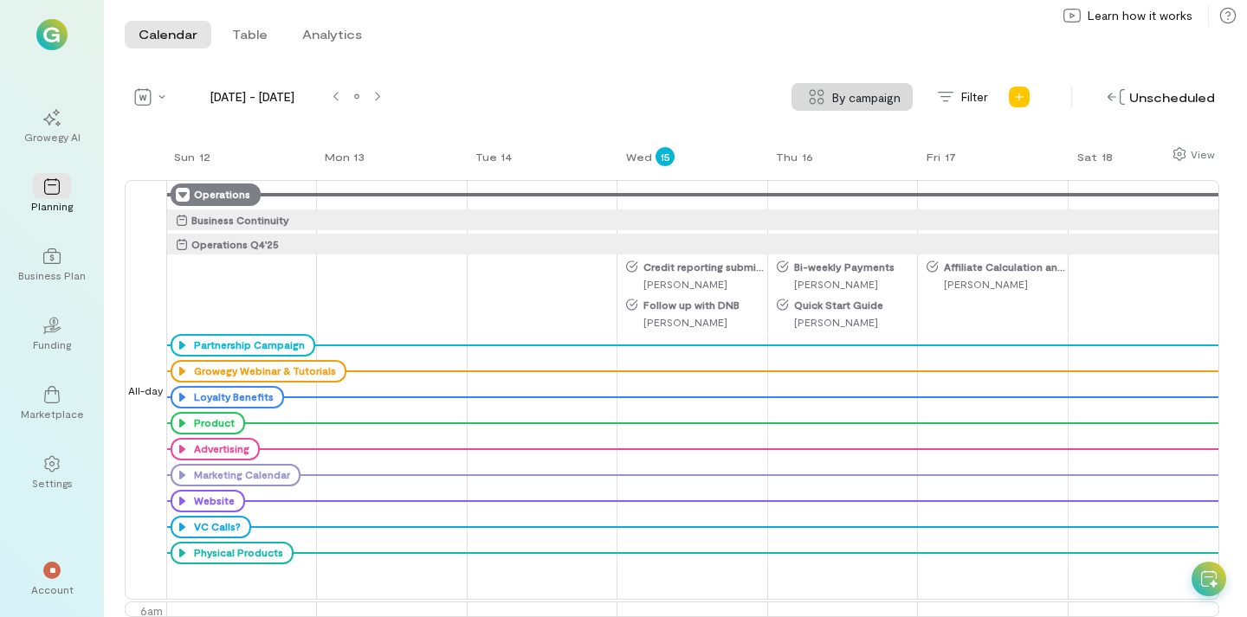
click at [186, 193] on icon at bounding box center [183, 195] width 14 height 14
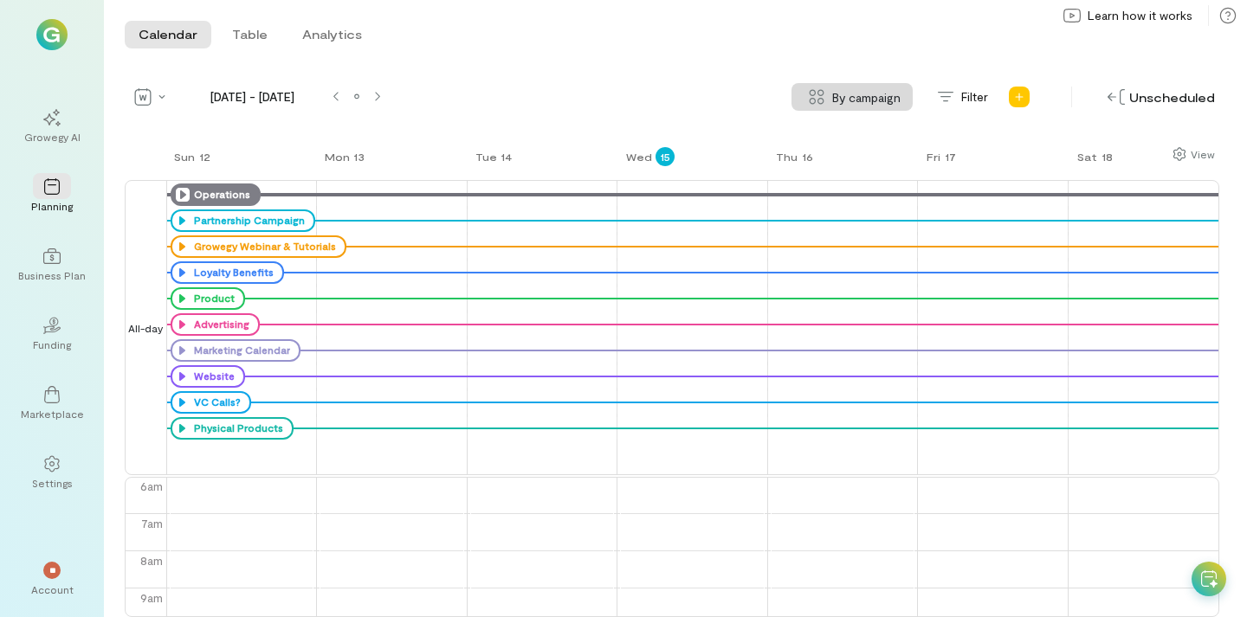
click at [186, 193] on icon at bounding box center [183, 195] width 14 height 14
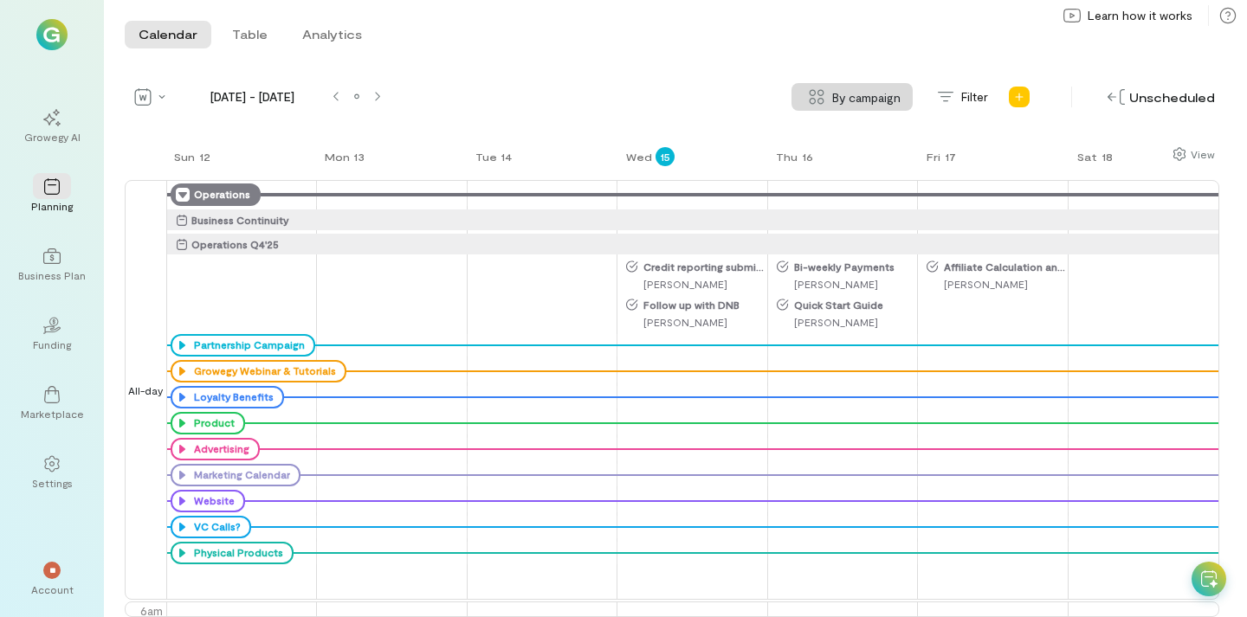
click at [185, 189] on icon at bounding box center [183, 195] width 14 height 14
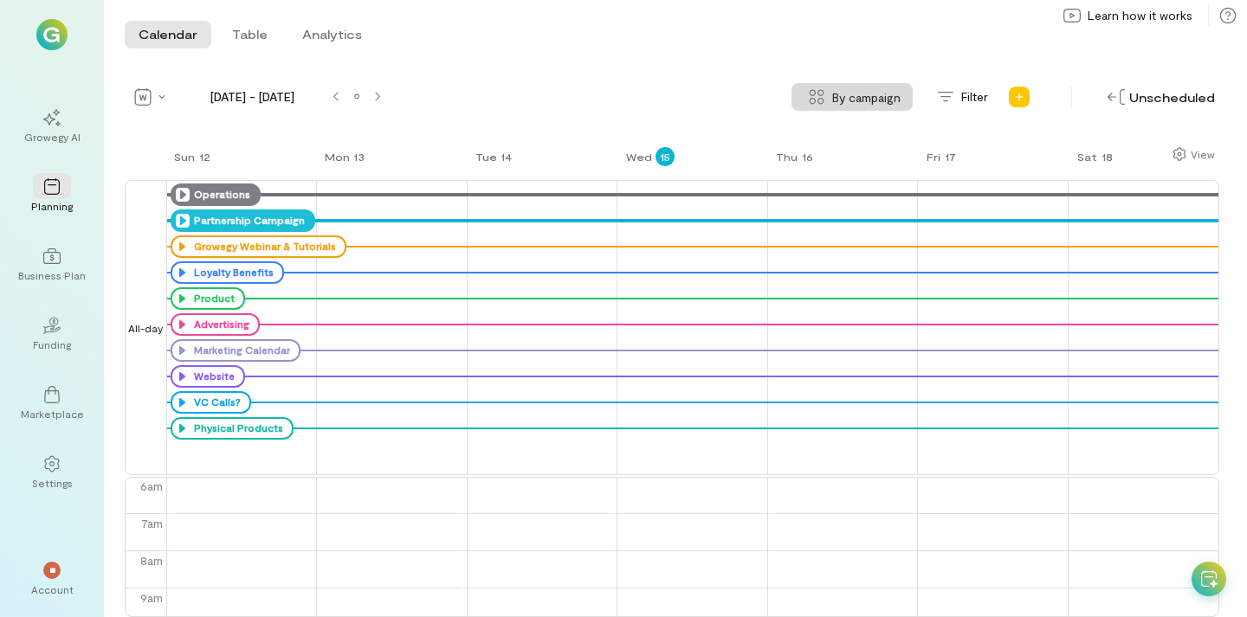
click at [181, 221] on icon at bounding box center [183, 221] width 14 height 14
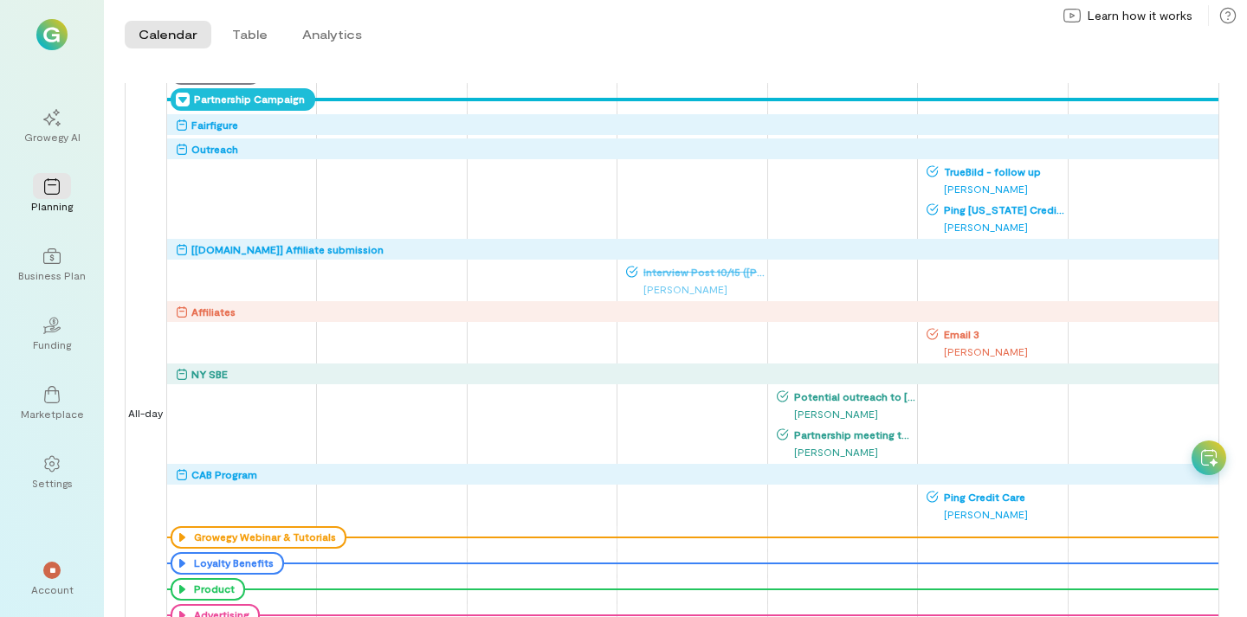
scroll to position [57, 0]
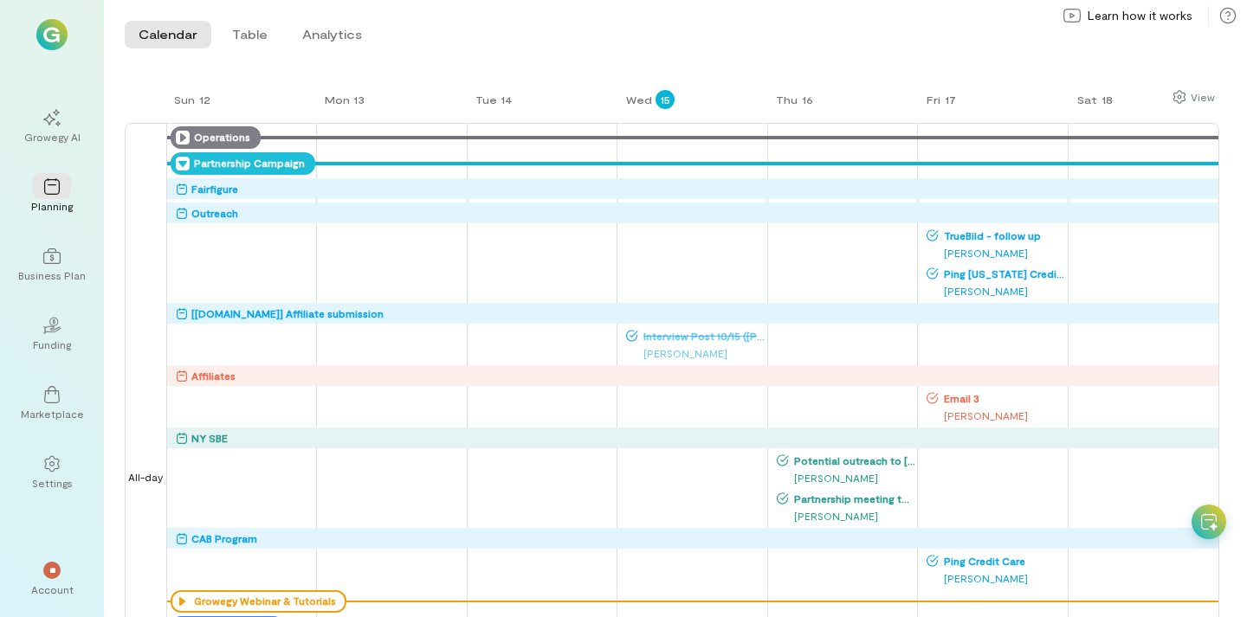
click at [184, 161] on icon at bounding box center [183, 164] width 14 height 14
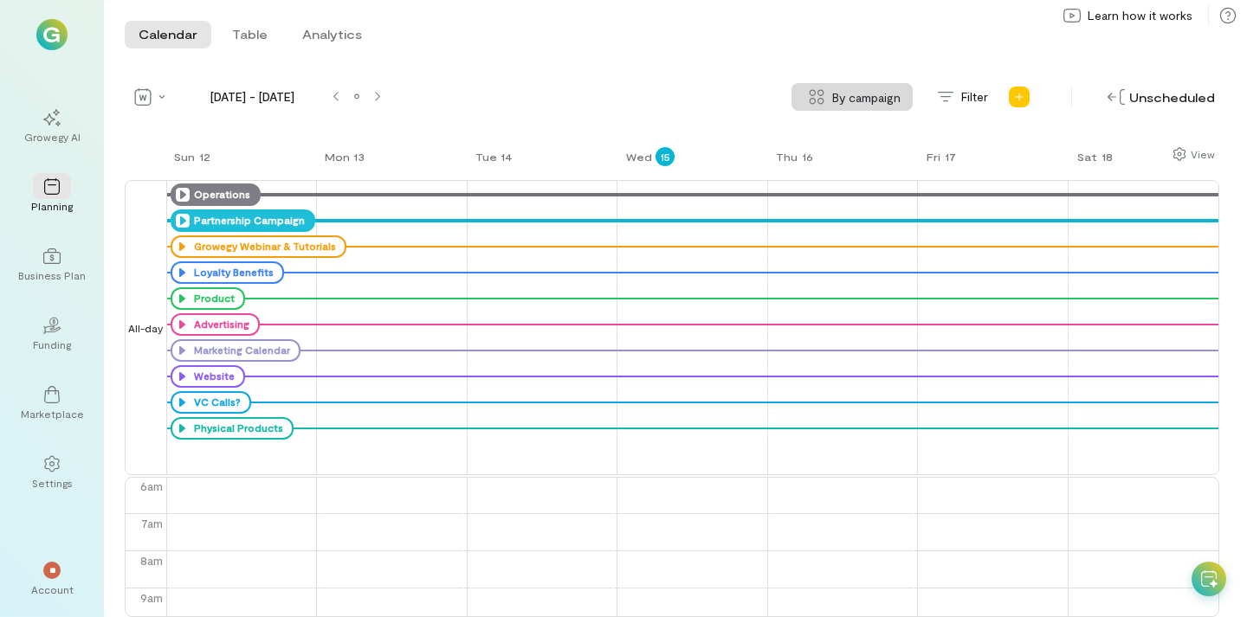
scroll to position [0, 0]
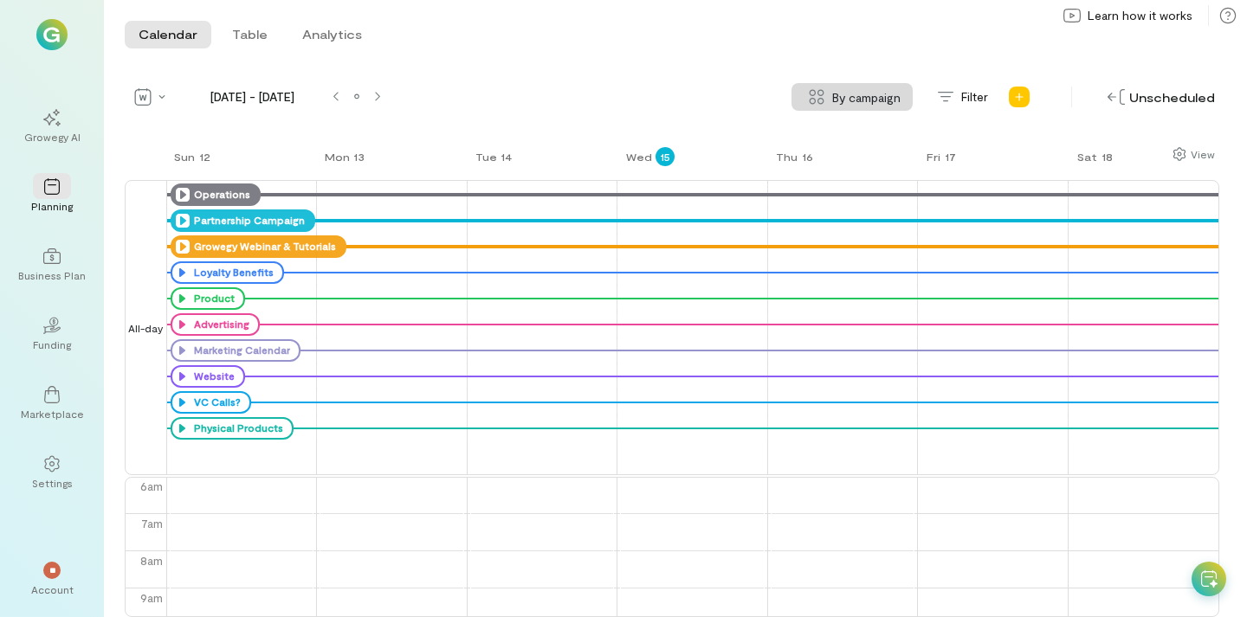
click at [184, 242] on icon at bounding box center [183, 247] width 14 height 14
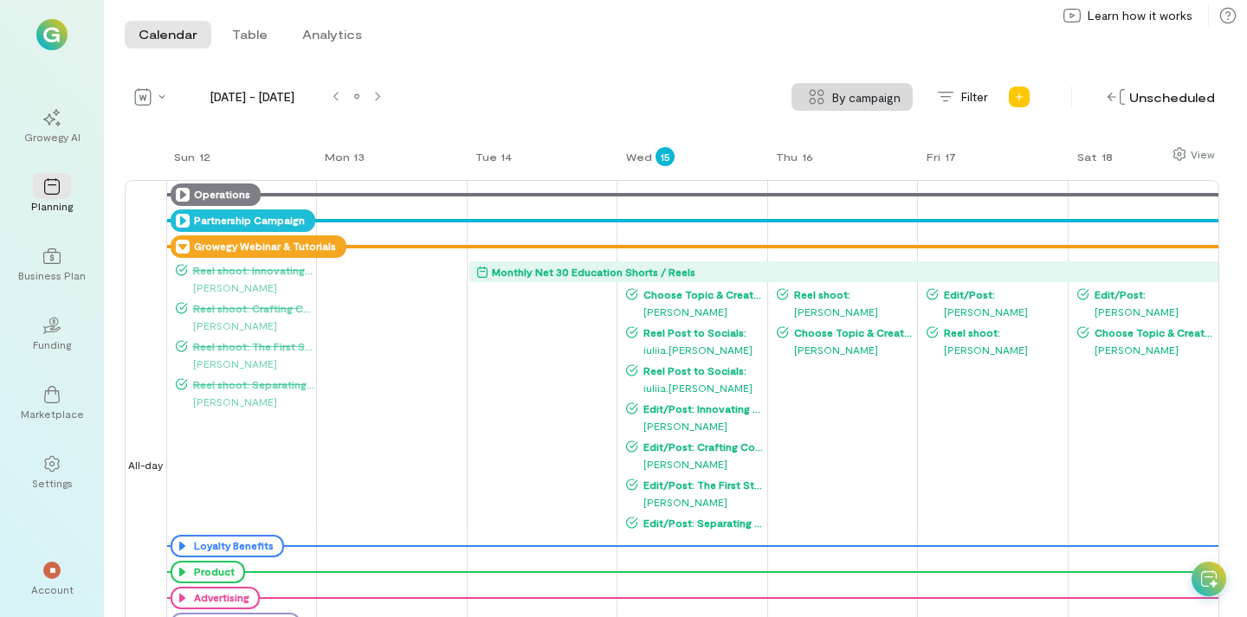
scroll to position [3, 0]
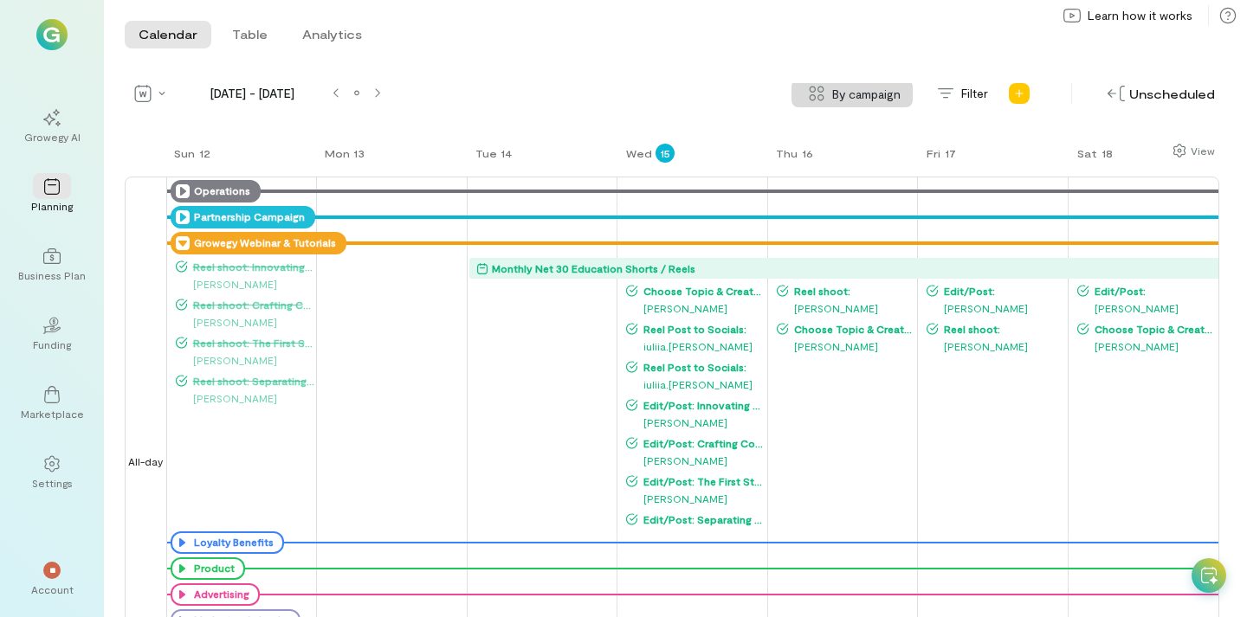
click at [181, 245] on icon at bounding box center [183, 243] width 14 height 14
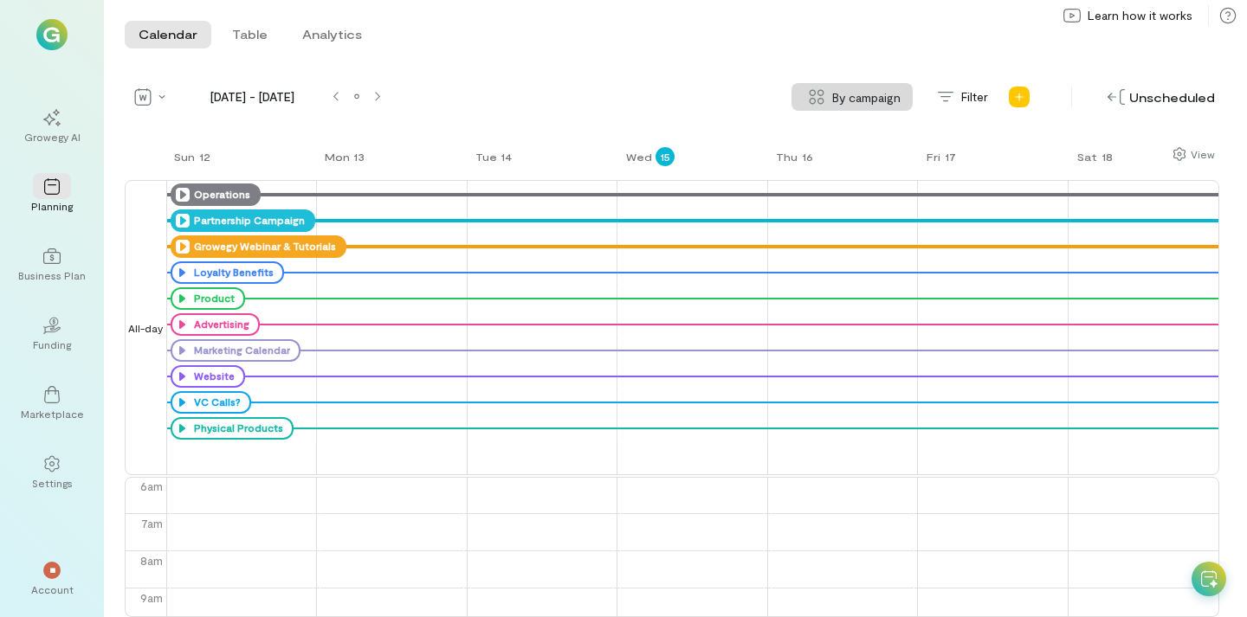
scroll to position [0, 0]
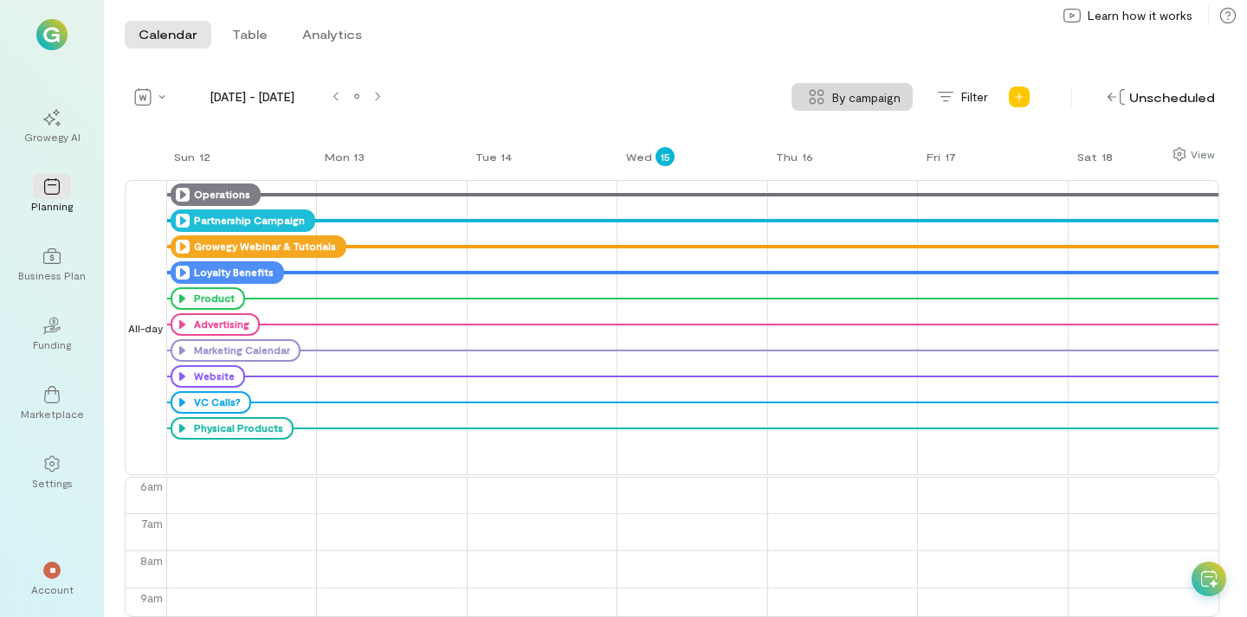
click at [183, 272] on icon at bounding box center [183, 273] width 14 height 14
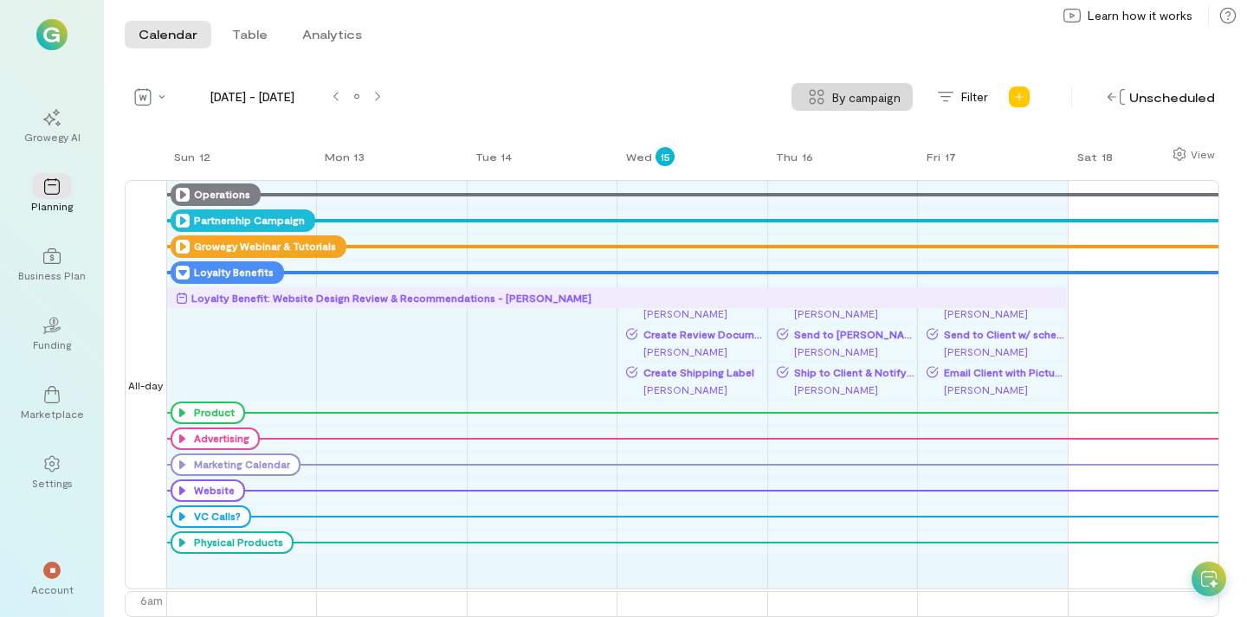
drag, startPoint x: 613, startPoint y: 299, endPoint x: 973, endPoint y: 293, distance: 359.4
click at [317, 293] on div "Operations Partnership Campaign Growegy Webinar & Tutorials Loyalty Benefits Lo…" at bounding box center [242, 369] width 150 height 374
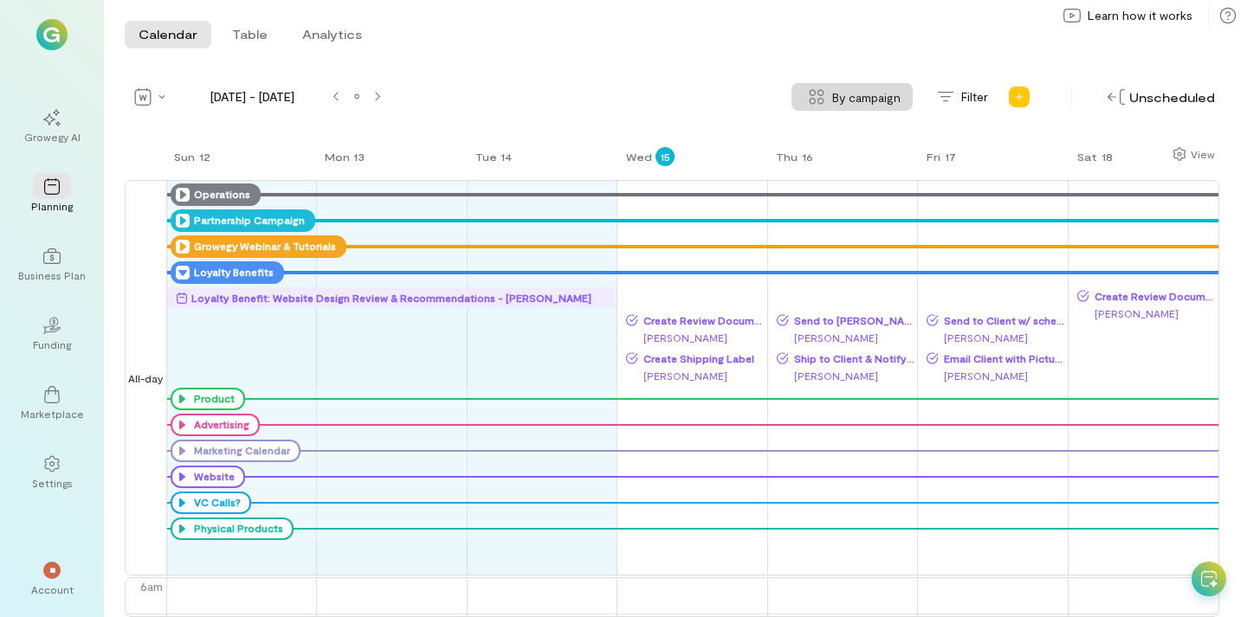
drag, startPoint x: 1064, startPoint y: 299, endPoint x: 603, endPoint y: 300, distance: 461.6
click at [317, 300] on div "Operations Partnership Campaign Growegy Webinar & Tutorials Loyalty Benefits Lo…" at bounding box center [242, 362] width 150 height 360
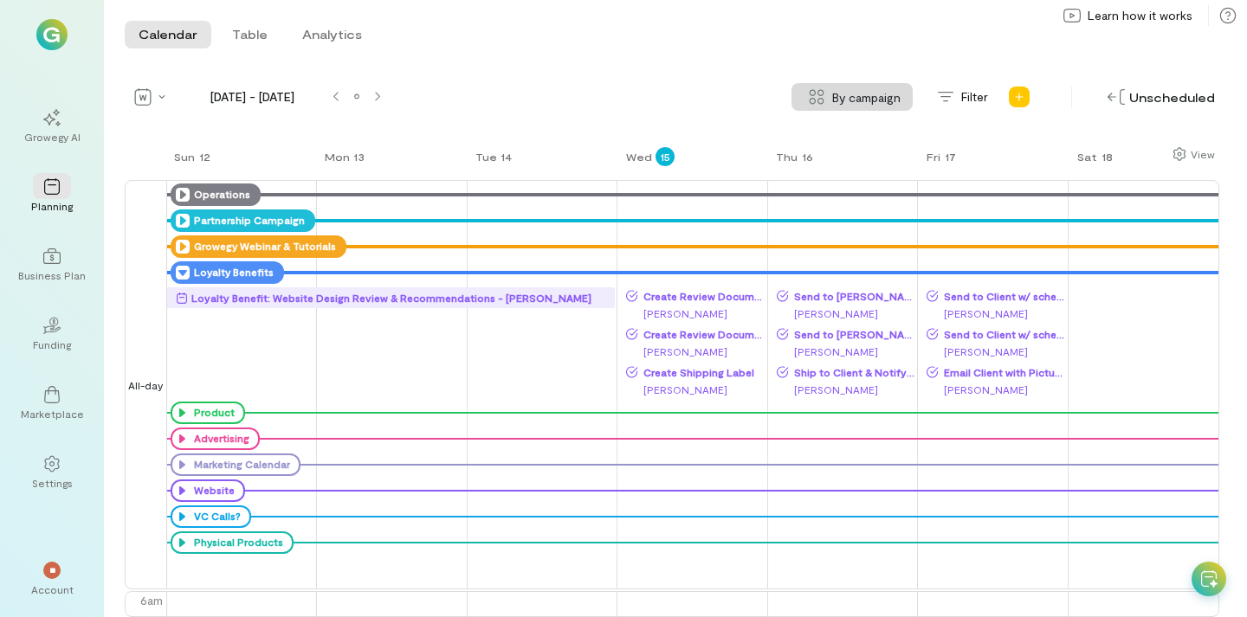
click at [184, 268] on icon at bounding box center [183, 273] width 14 height 14
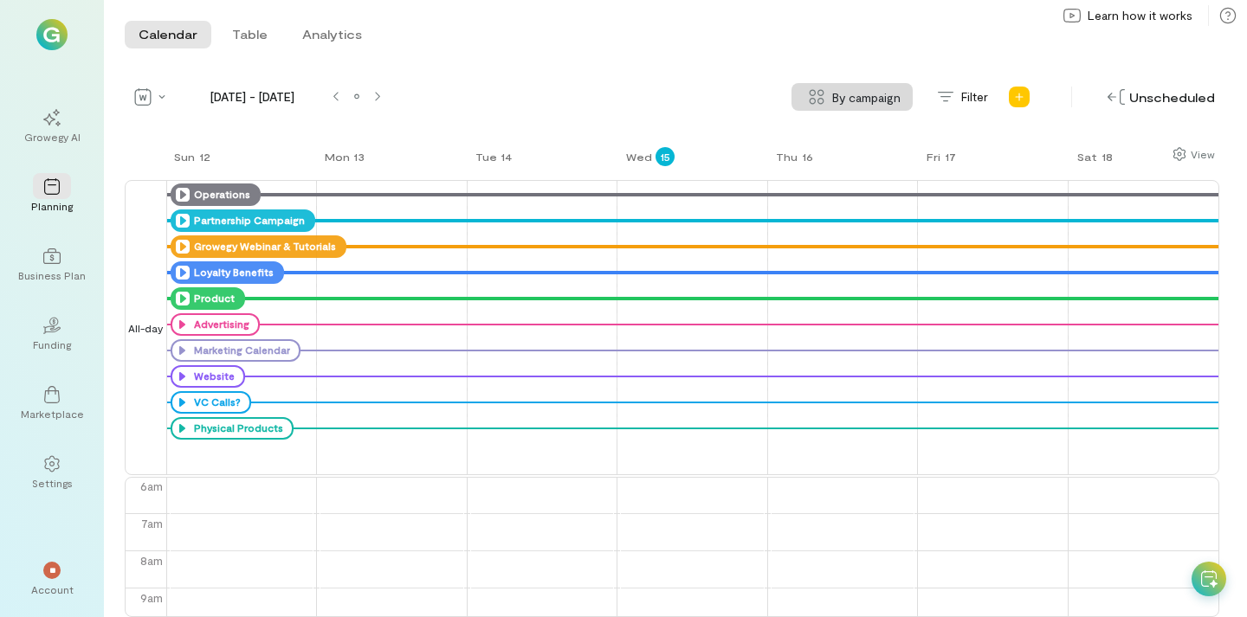
click at [183, 294] on icon at bounding box center [183, 299] width 14 height 14
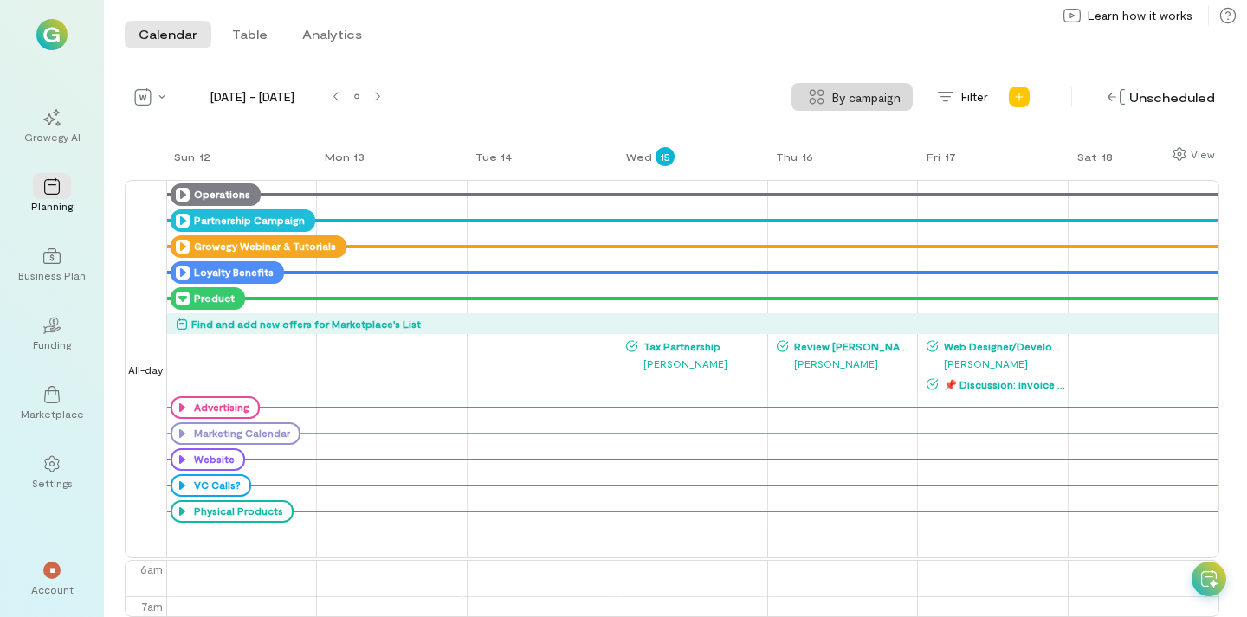
click at [182, 297] on icon at bounding box center [183, 299] width 14 height 14
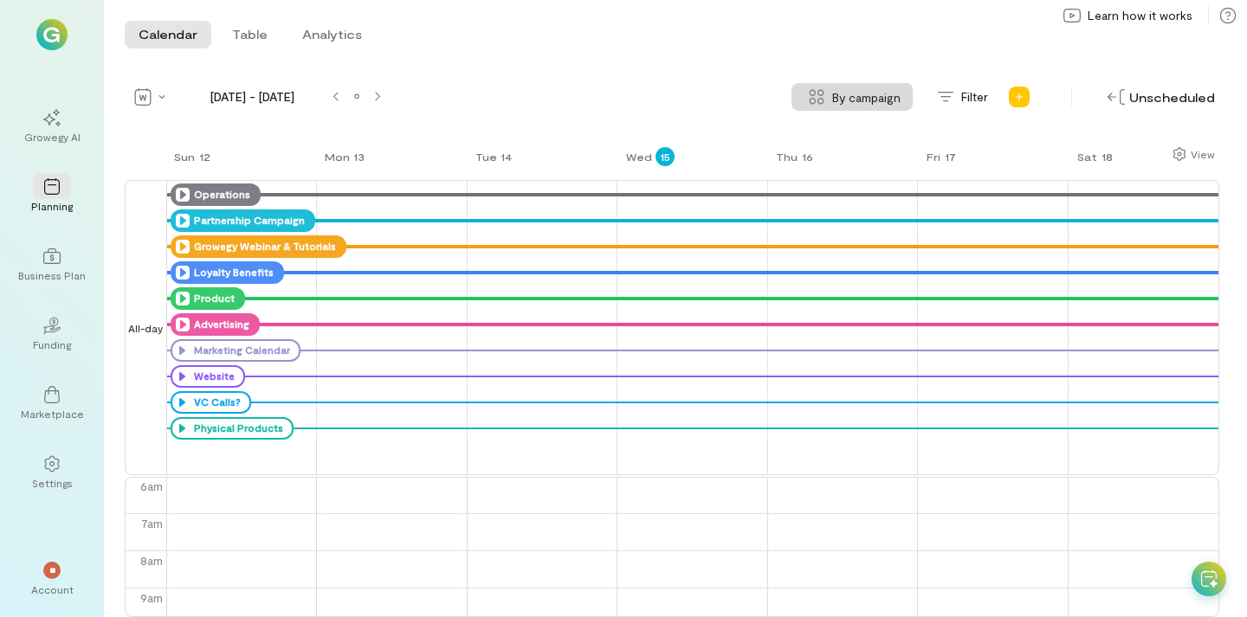
click at [179, 329] on icon at bounding box center [183, 325] width 14 height 14
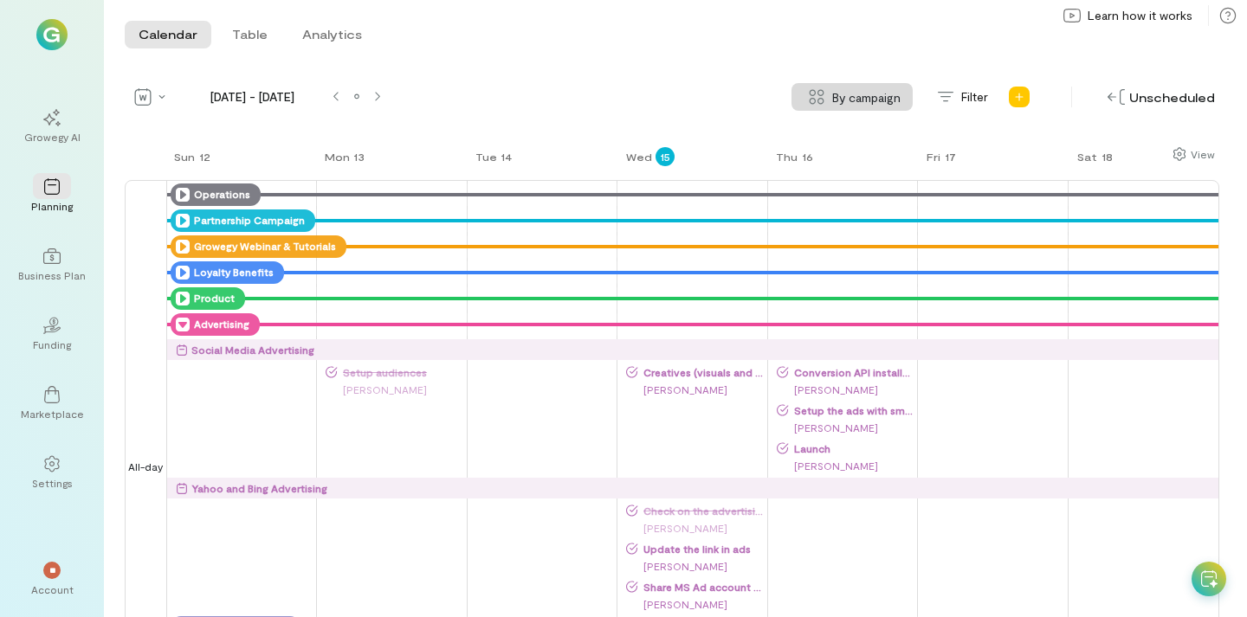
click at [179, 329] on icon at bounding box center [183, 325] width 14 height 14
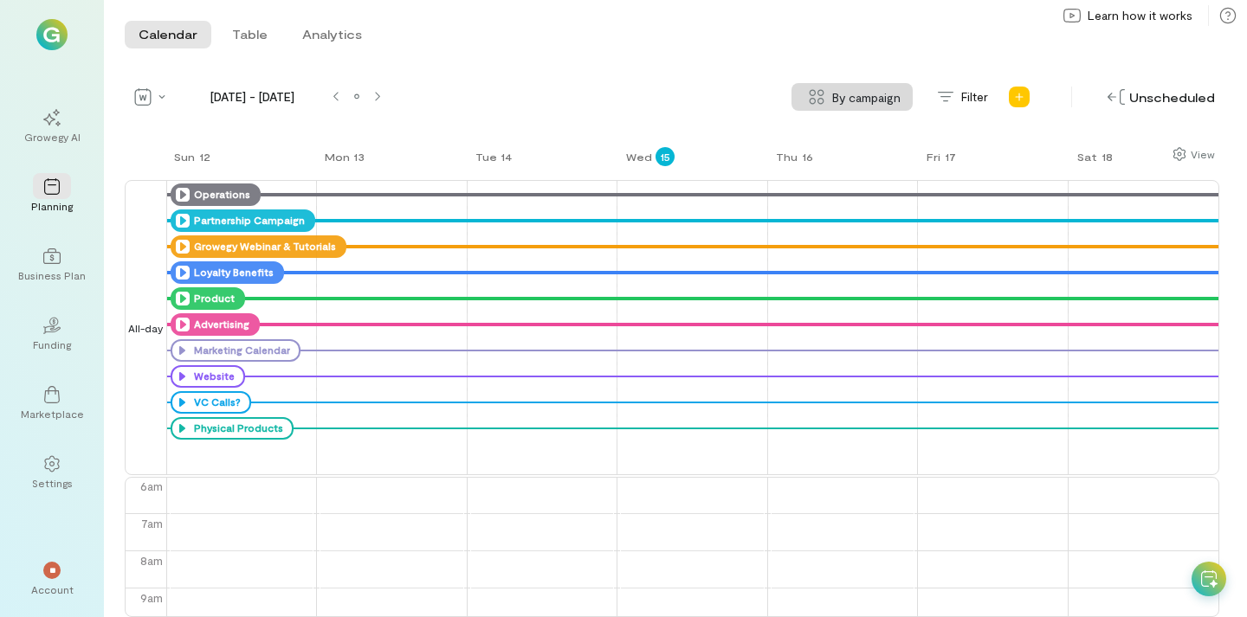
click at [180, 326] on icon at bounding box center [183, 325] width 14 height 14
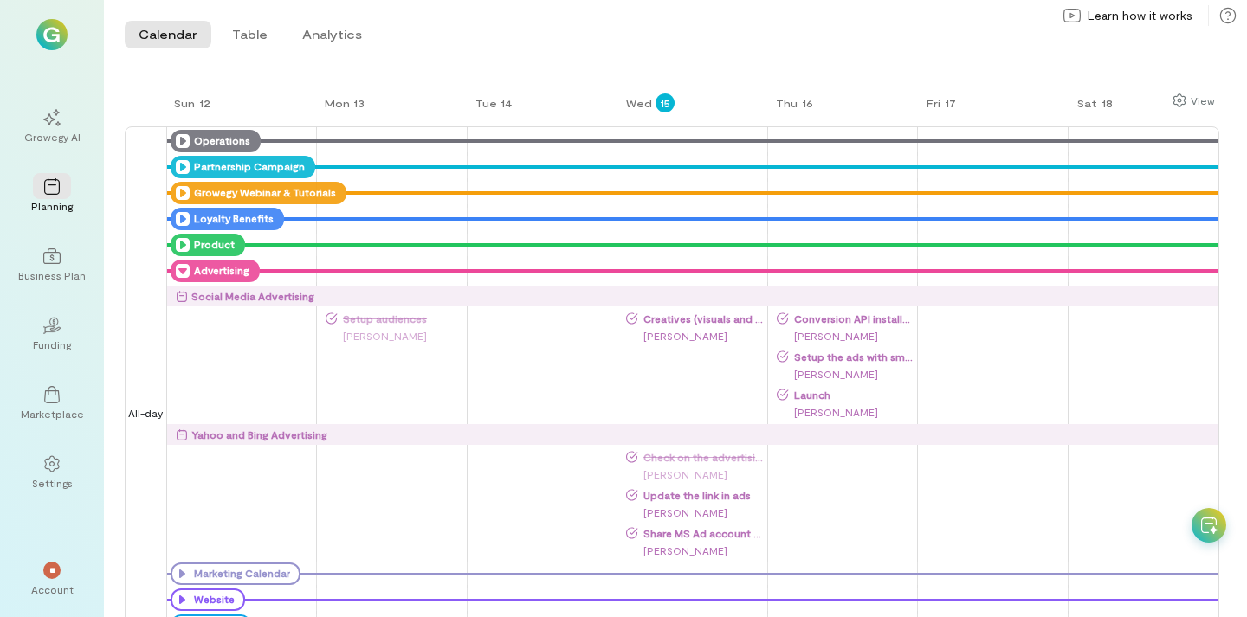
scroll to position [139, 0]
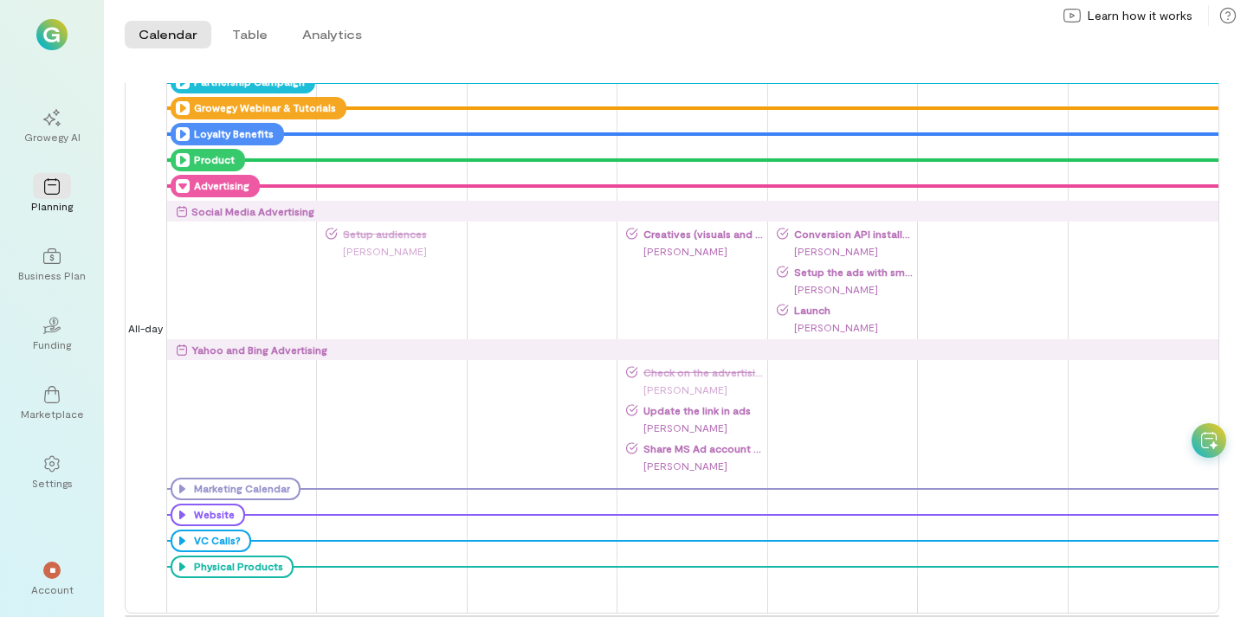
click at [176, 191] on icon at bounding box center [183, 186] width 14 height 14
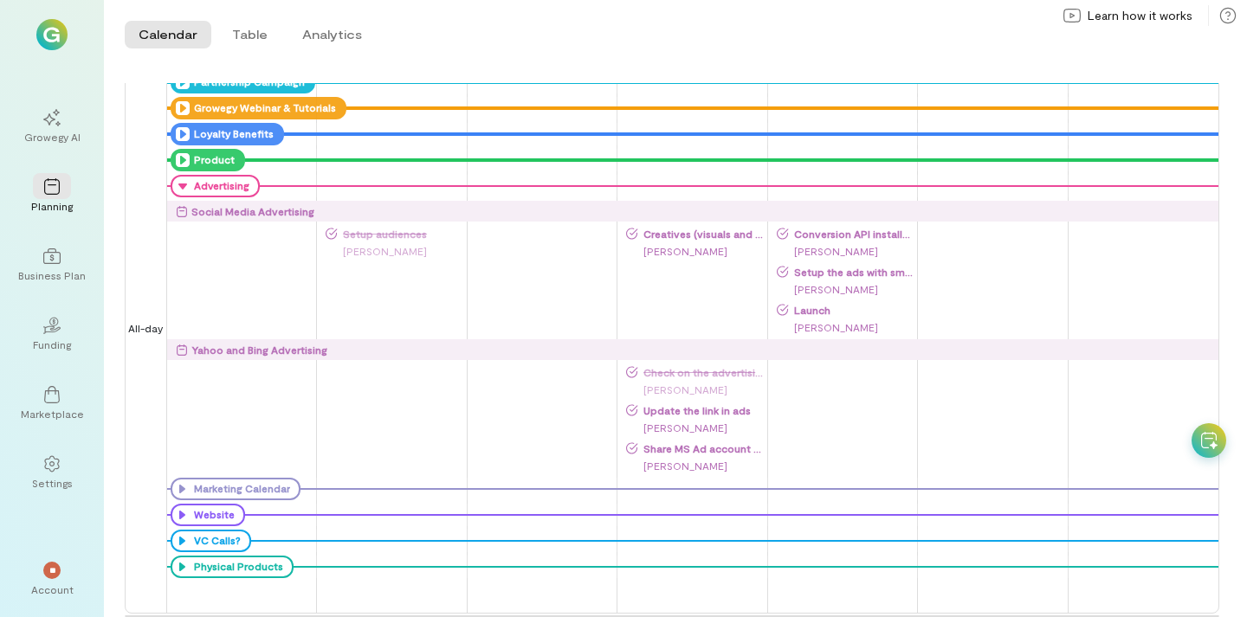
scroll to position [0, 0]
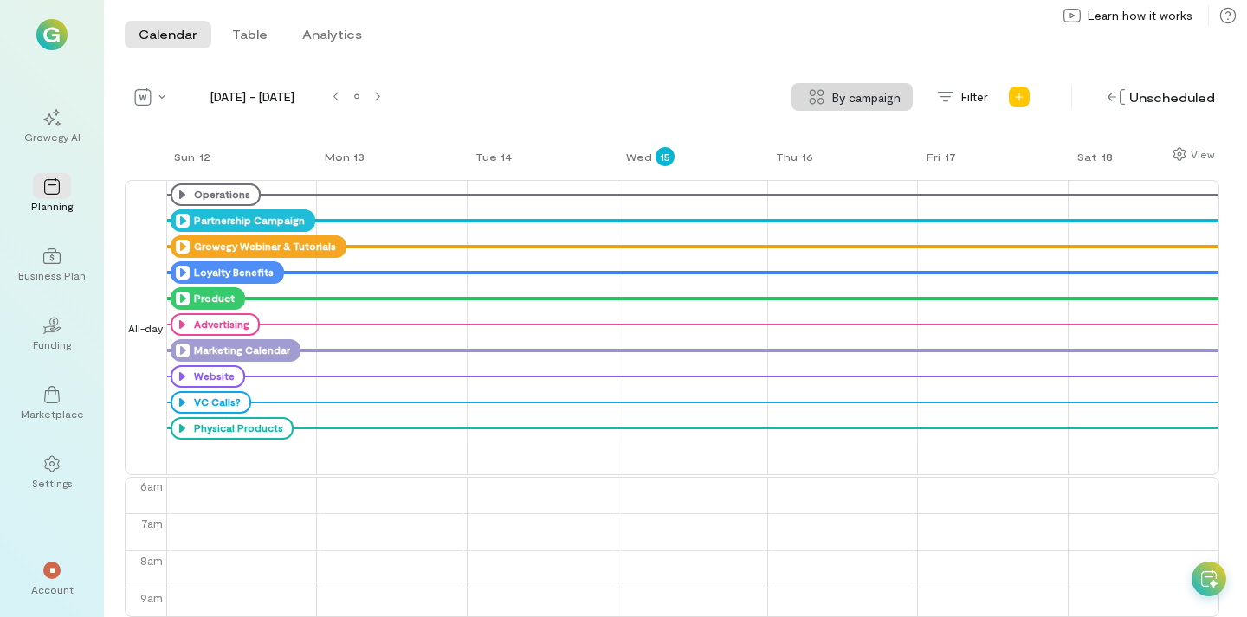
click at [178, 349] on icon at bounding box center [183, 351] width 14 height 14
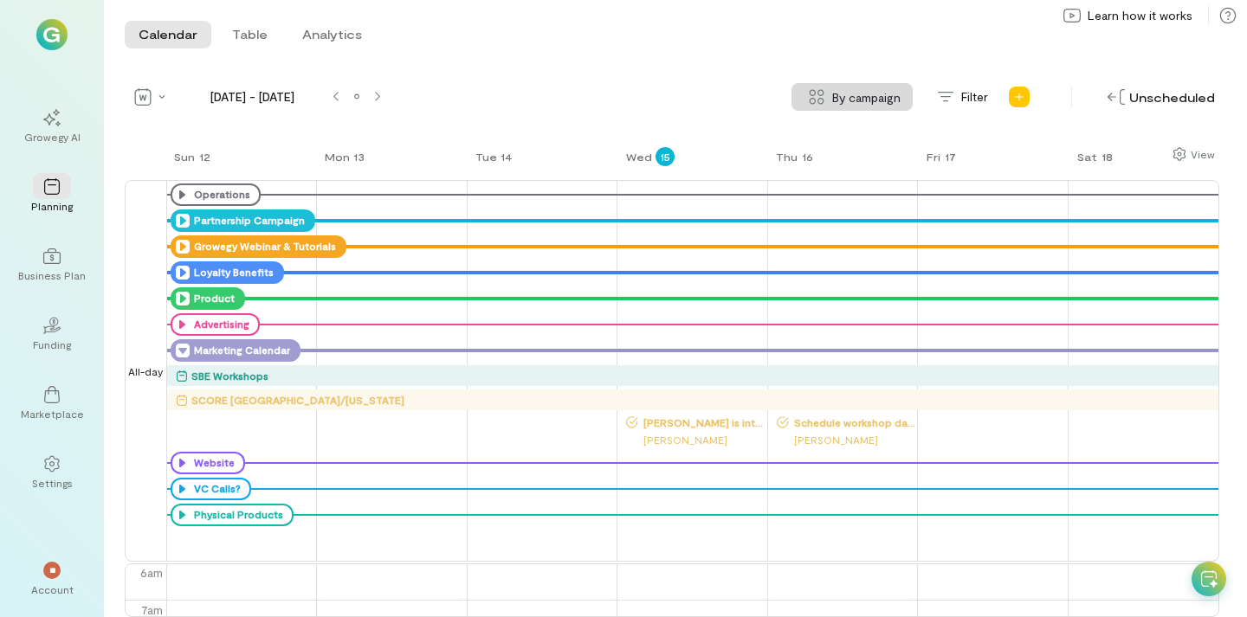
click at [187, 355] on icon at bounding box center [183, 351] width 14 height 14
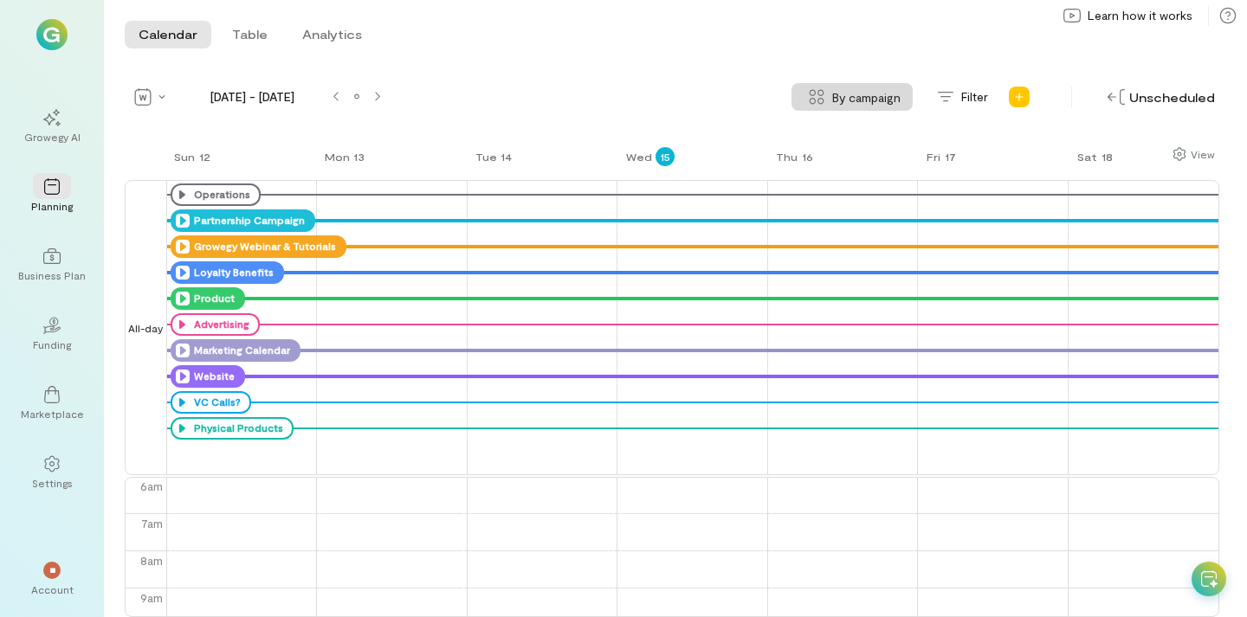
click at [181, 380] on icon at bounding box center [183, 377] width 14 height 14
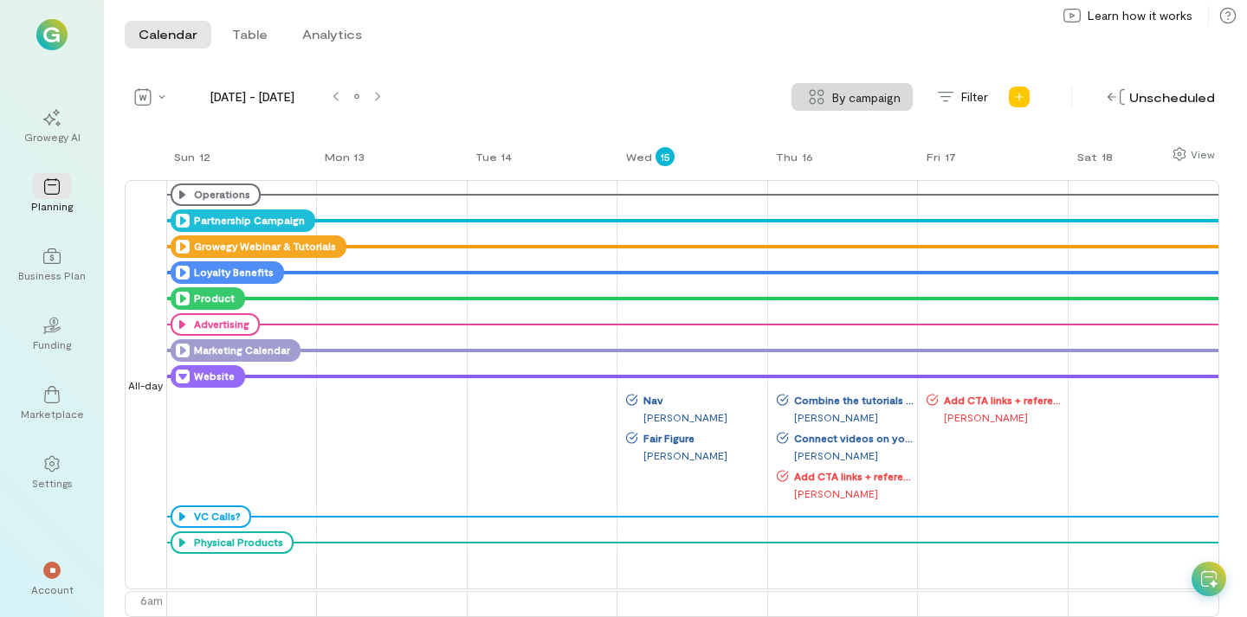
click at [655, 416] on div "[PERSON_NAME]" at bounding box center [695, 417] width 139 height 17
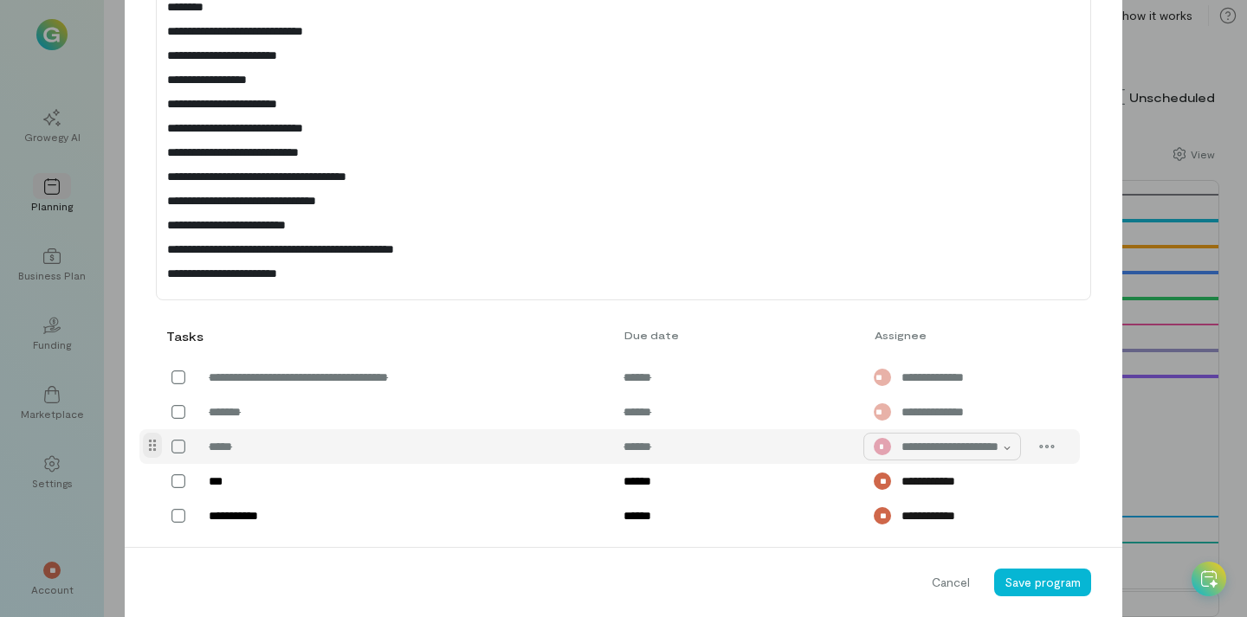
scroll to position [752, 0]
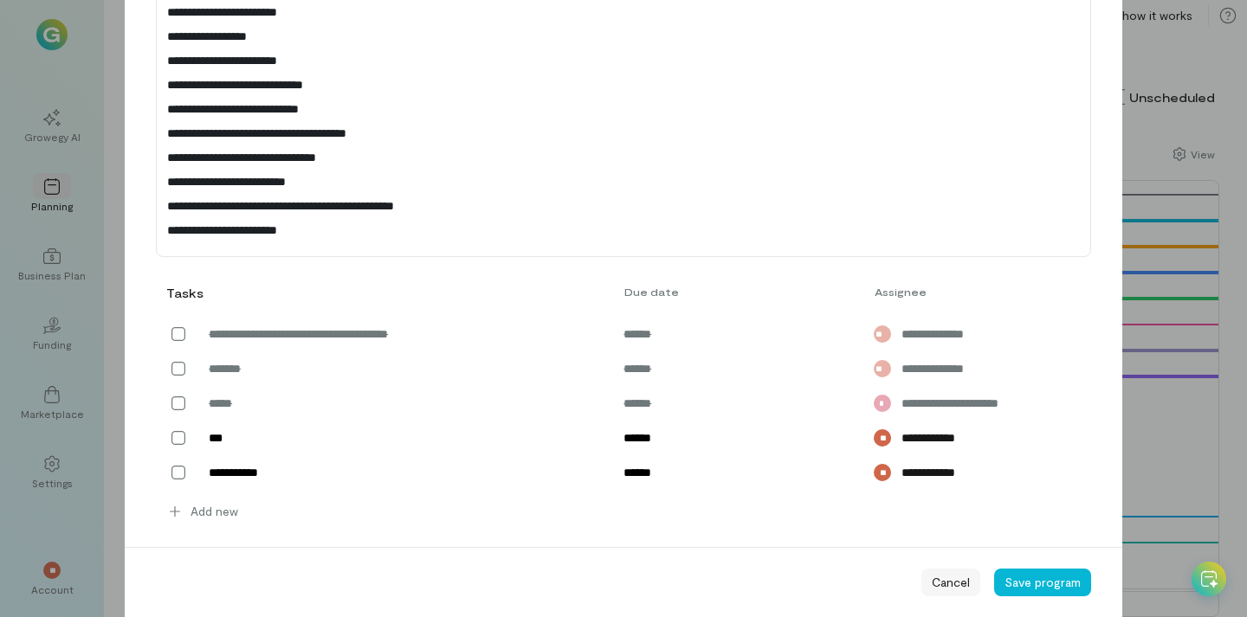
click at [966, 579] on span "Cancel" at bounding box center [951, 582] width 38 height 17
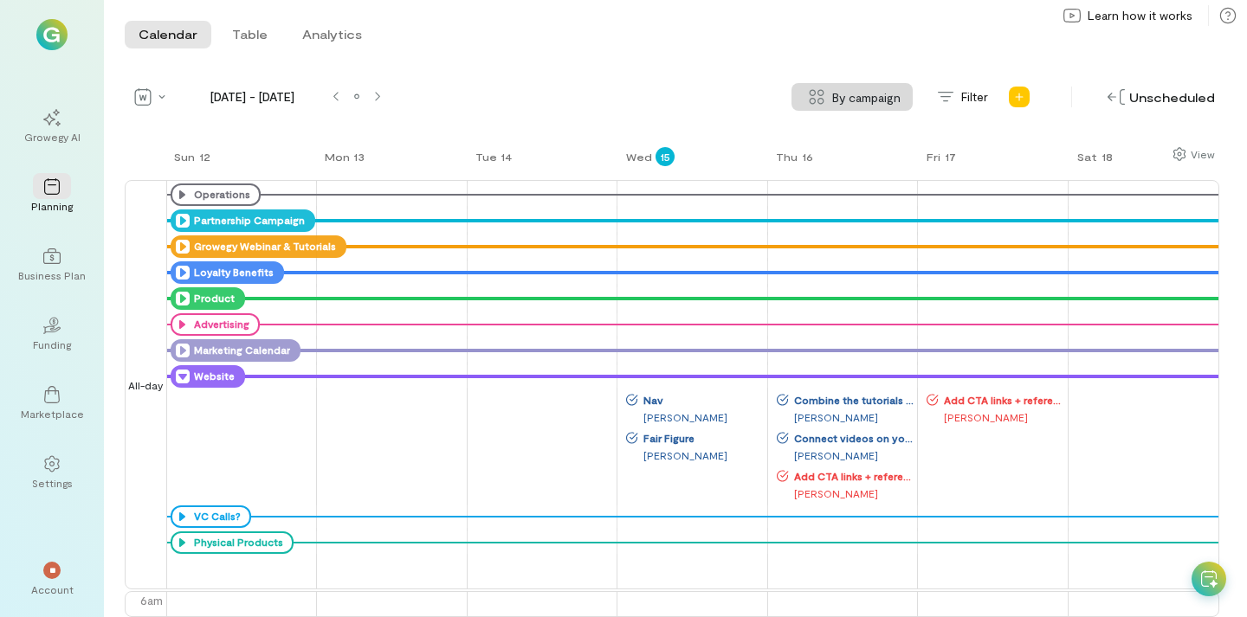
click at [180, 373] on icon at bounding box center [183, 377] width 14 height 14
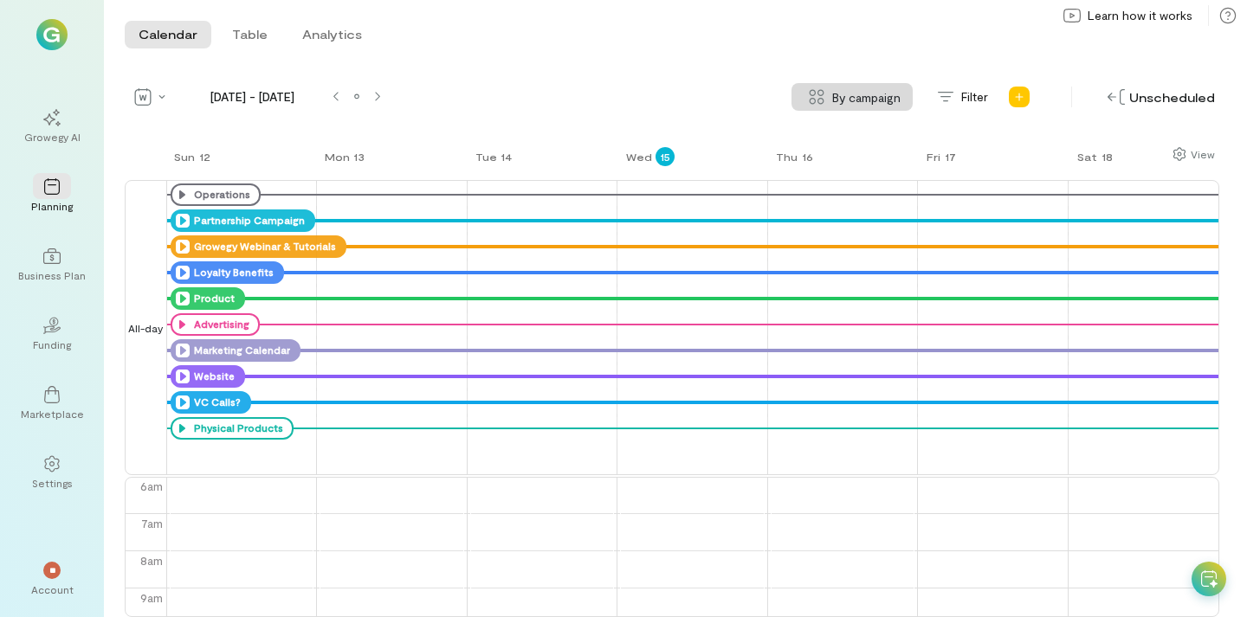
click at [181, 404] on icon at bounding box center [183, 403] width 14 height 14
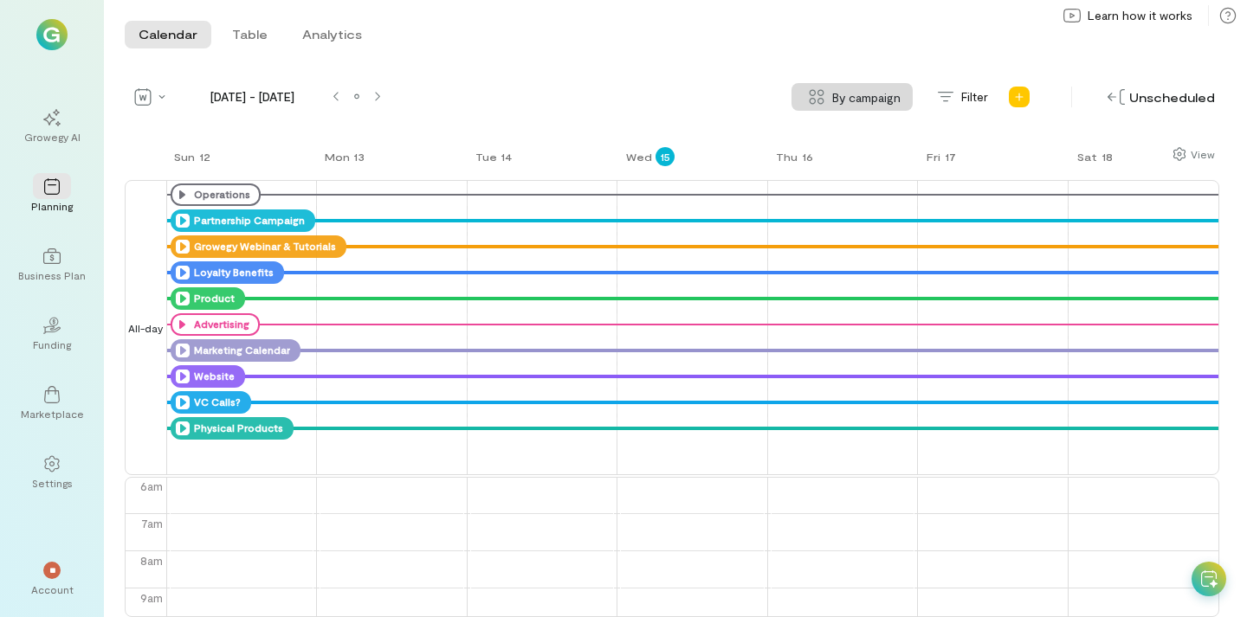
click at [182, 427] on icon at bounding box center [183, 429] width 14 height 14
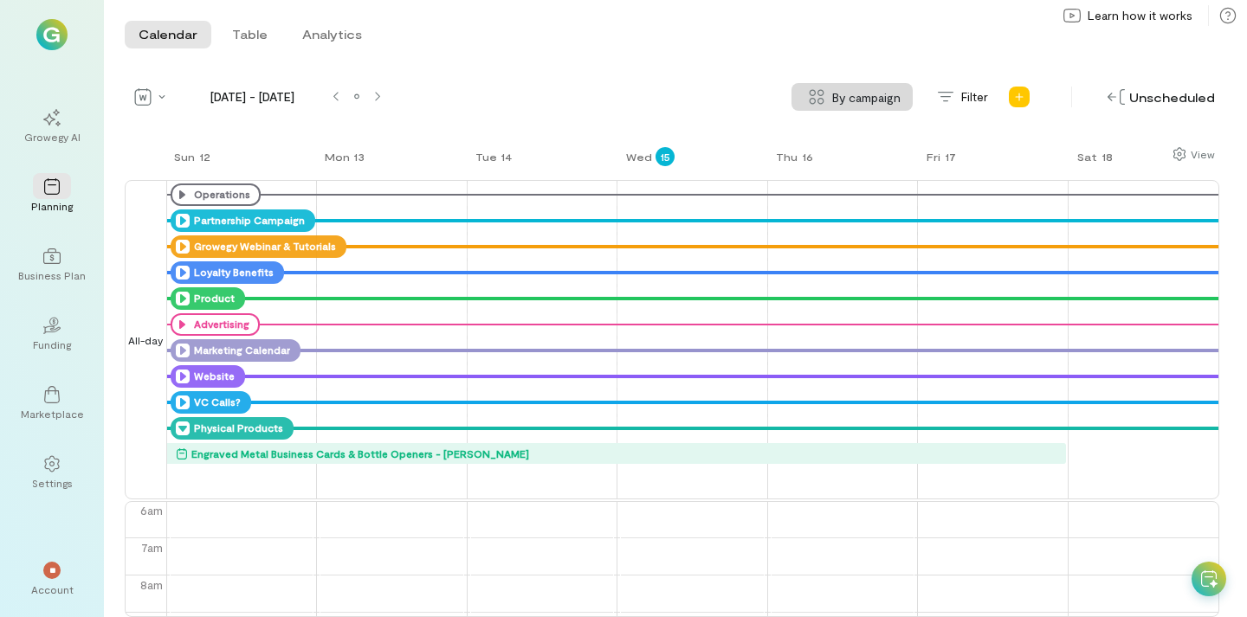
click at [473, 452] on div "Engraved Metal Business Cards & Bottle Openers - [PERSON_NAME]" at bounding box center [360, 453] width 338 height 17
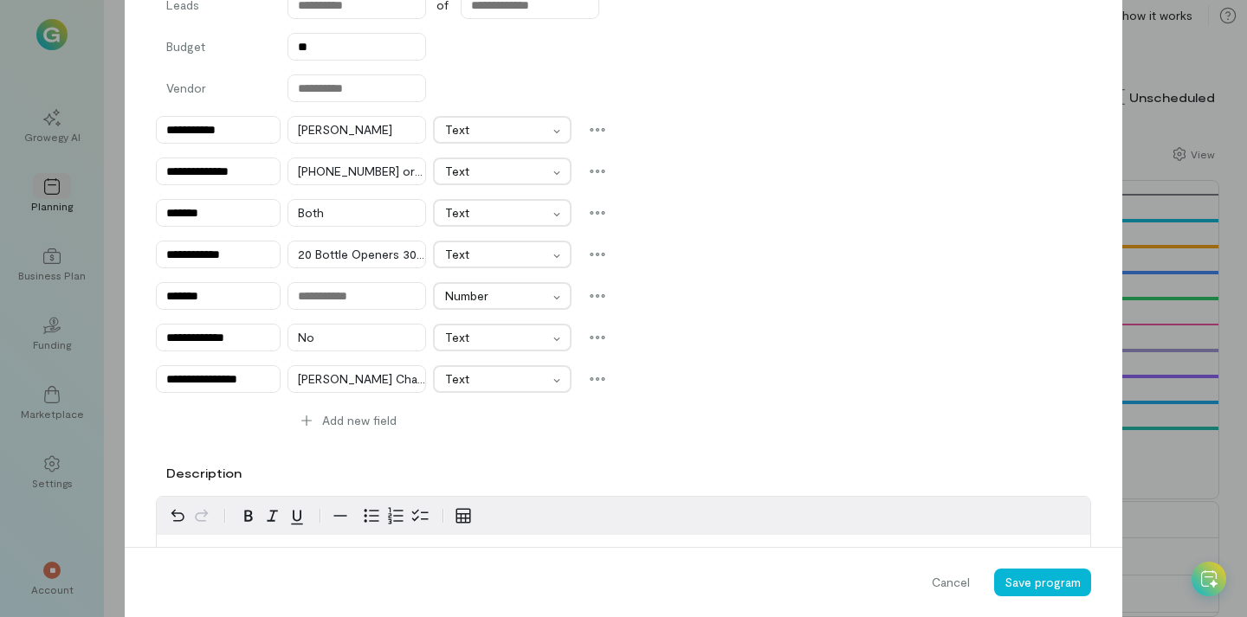
scroll to position [291, 0]
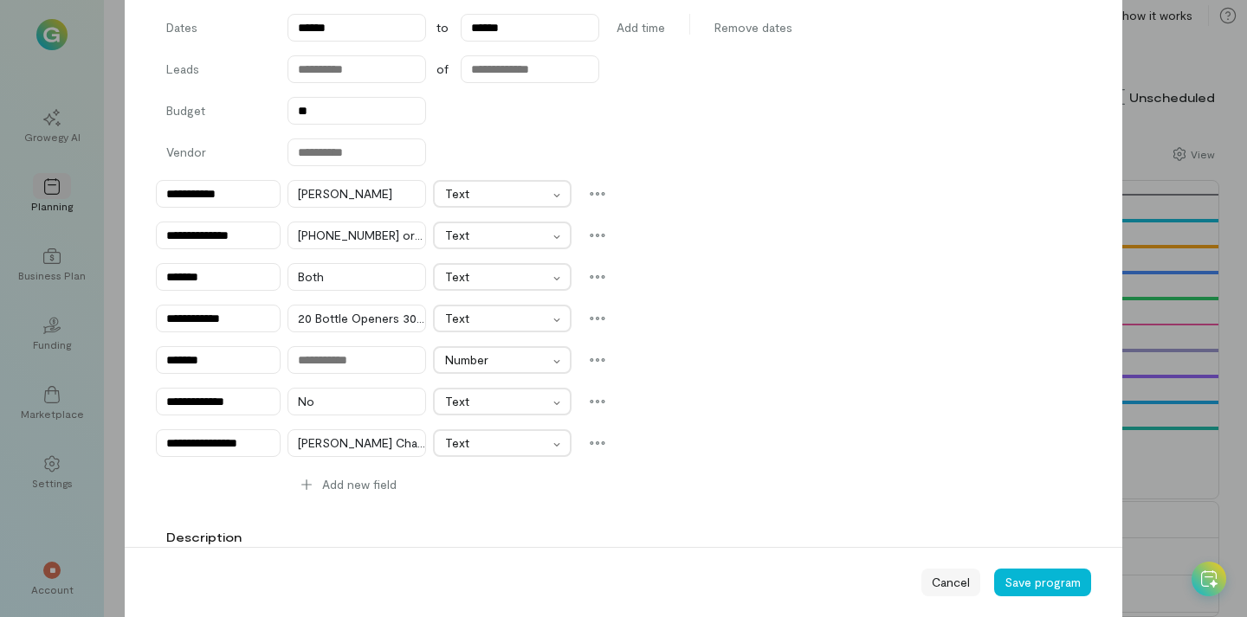
click at [956, 580] on span "Cancel" at bounding box center [951, 582] width 38 height 17
